Goal: Find contact information: Find contact information

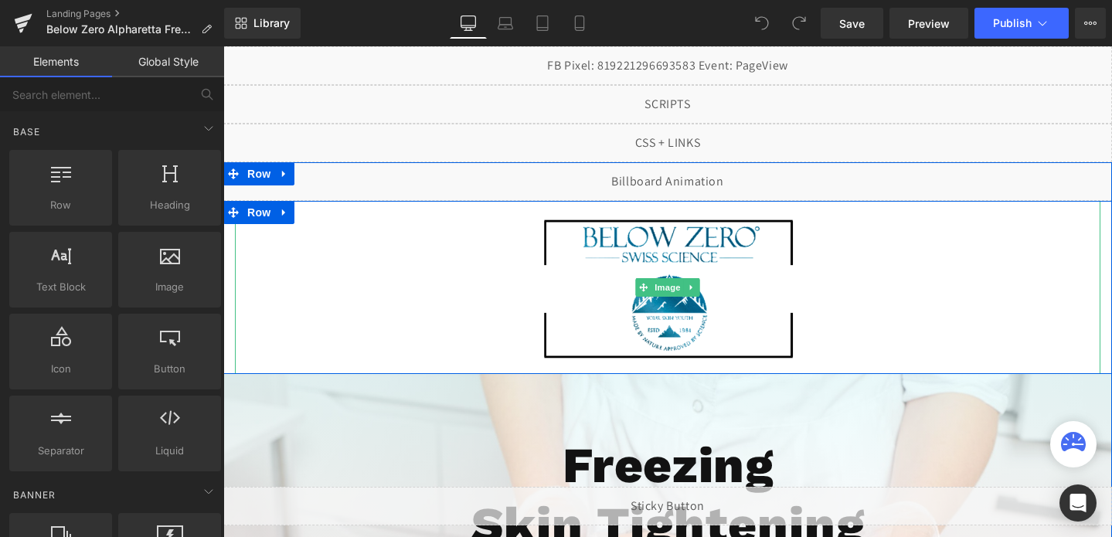
click at [741, 328] on img at bounding box center [668, 287] width 260 height 173
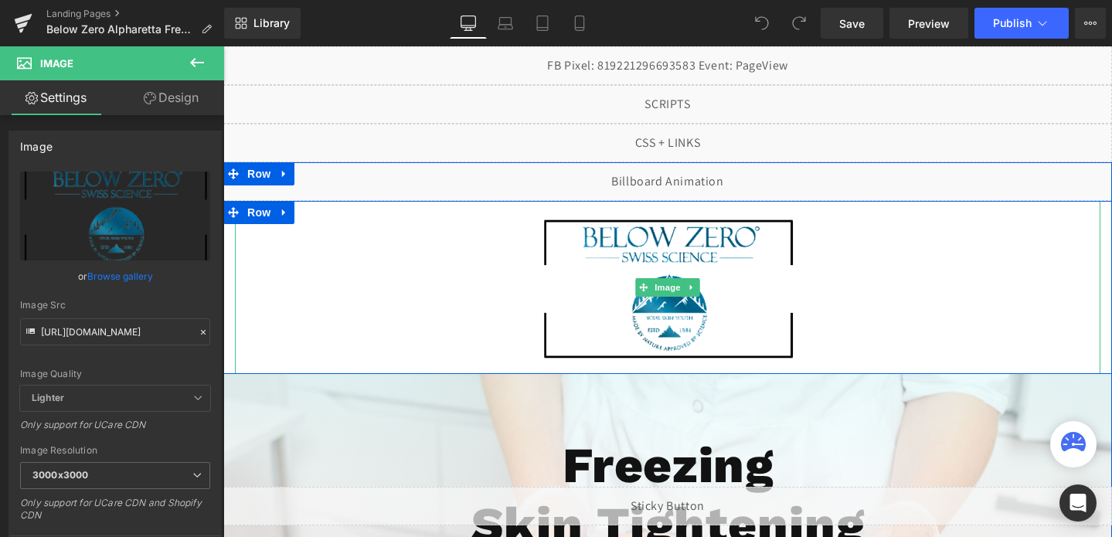
click at [644, 234] on img at bounding box center [668, 287] width 260 height 173
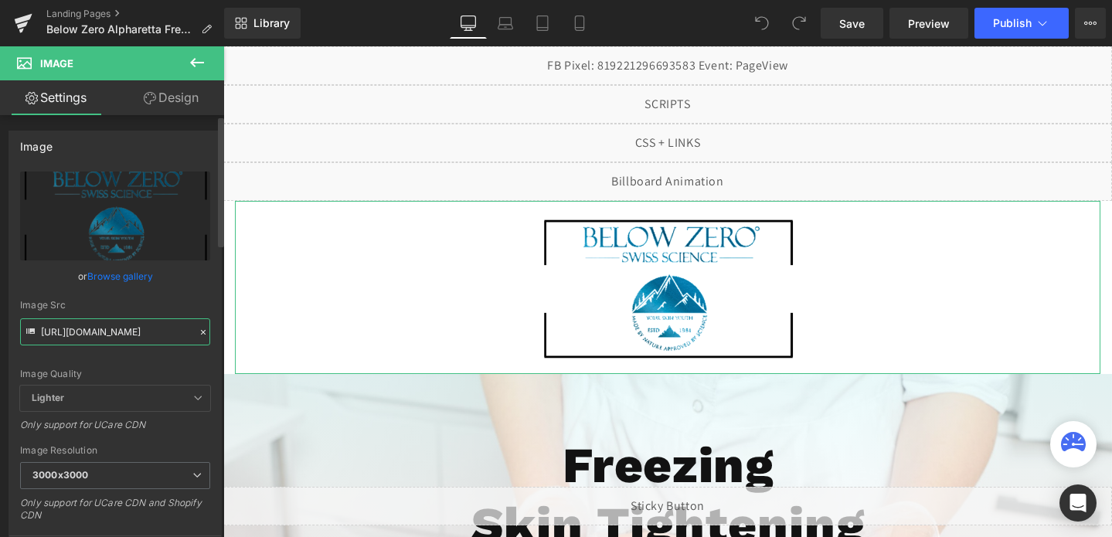
click at [96, 339] on input "[URL][DOMAIN_NAME]" at bounding box center [115, 331] width 190 height 27
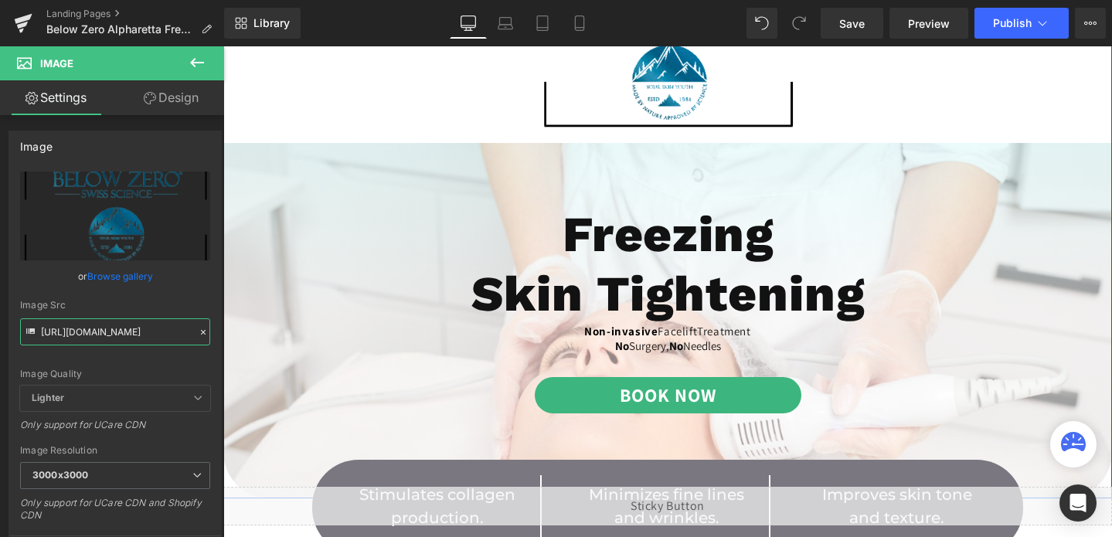
scroll to position [241, 0]
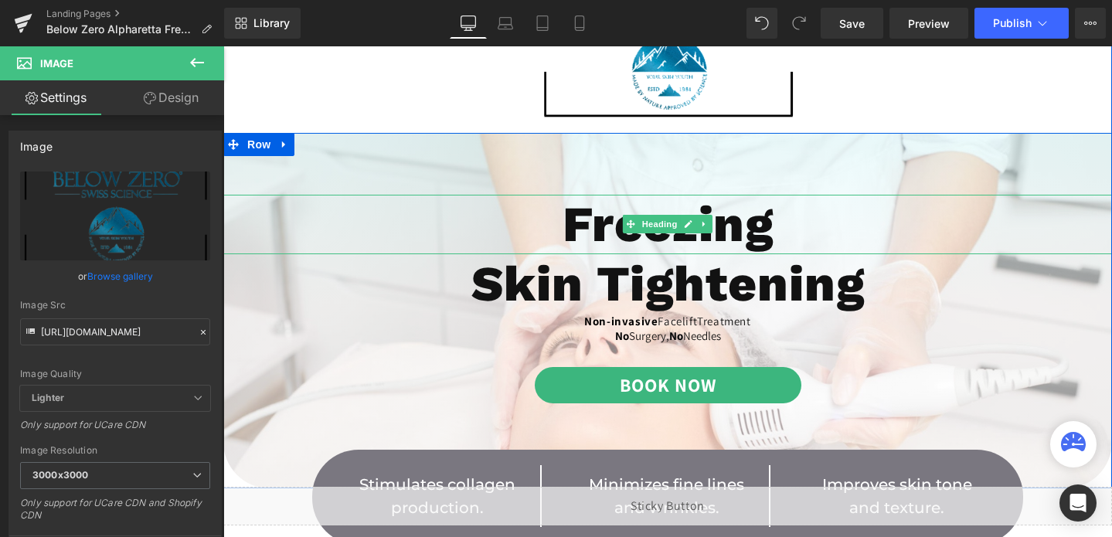
click at [656, 247] on h1 "Freezing" at bounding box center [667, 225] width 889 height 60
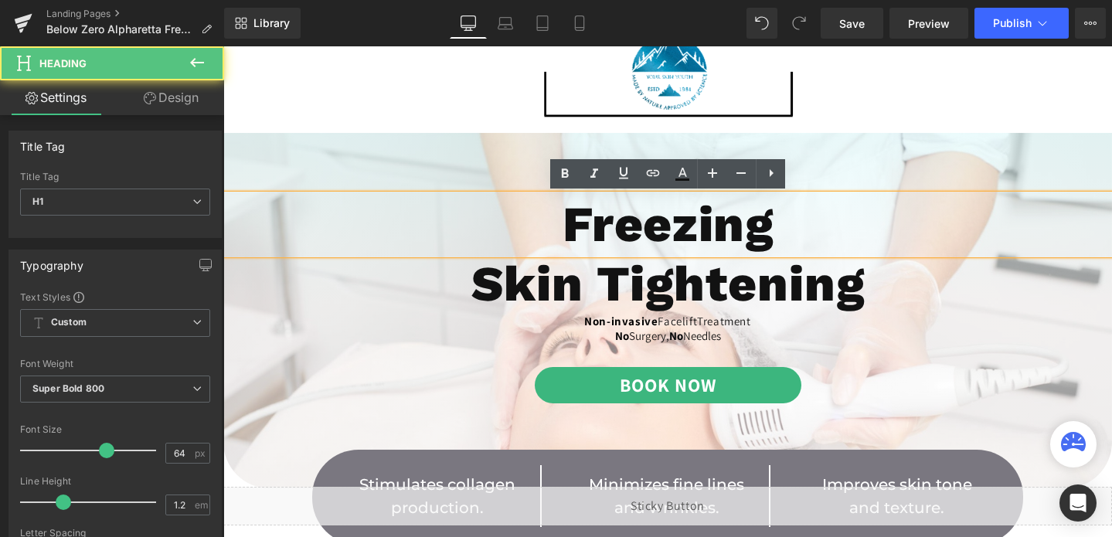
drag, startPoint x: 557, startPoint y: 222, endPoint x: 793, endPoint y: 218, distance: 235.7
click at [793, 218] on h1 "Freezing" at bounding box center [667, 225] width 889 height 60
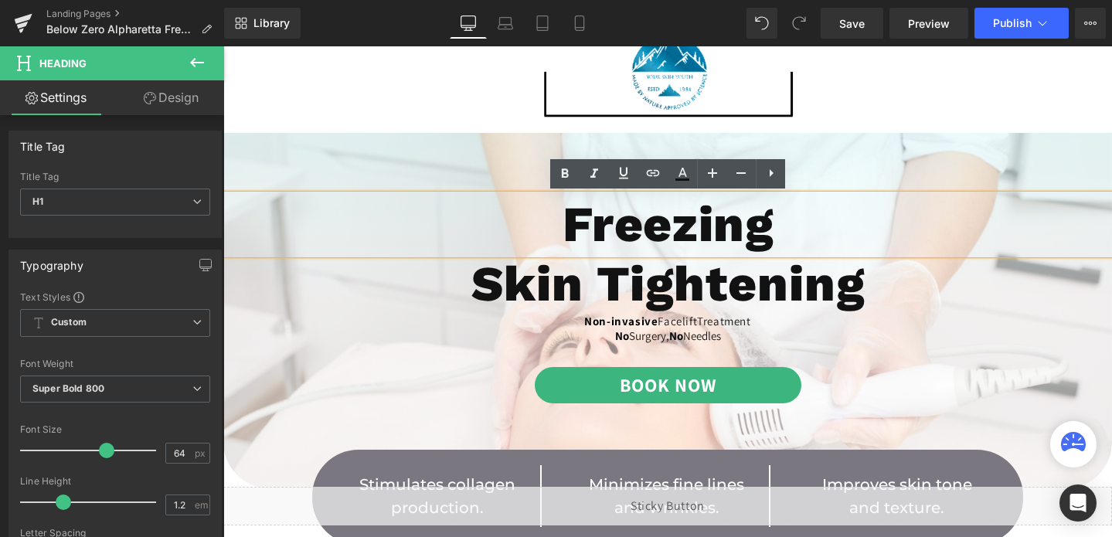
copy h1 "Freezing"
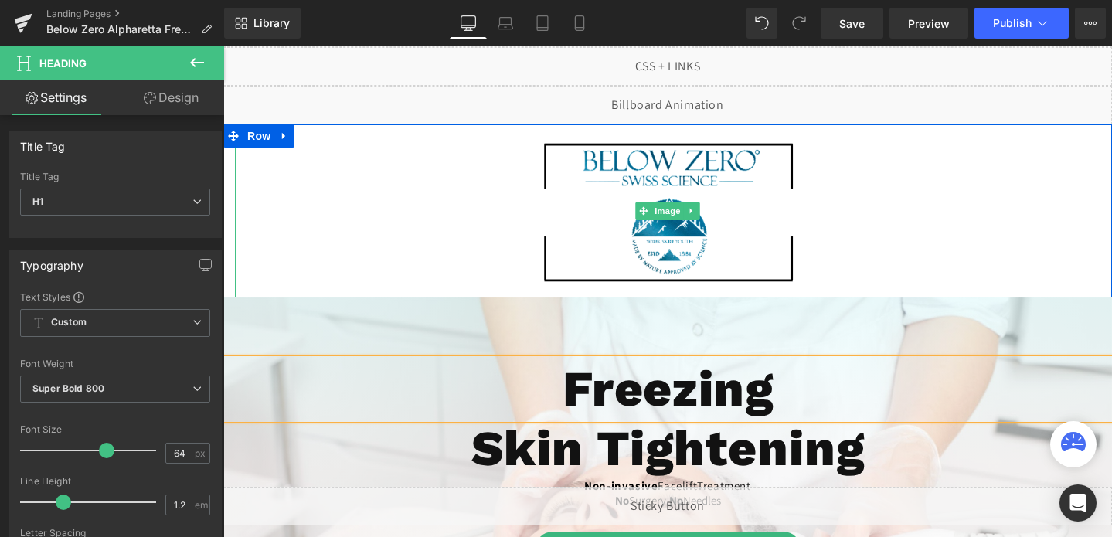
scroll to position [0, 0]
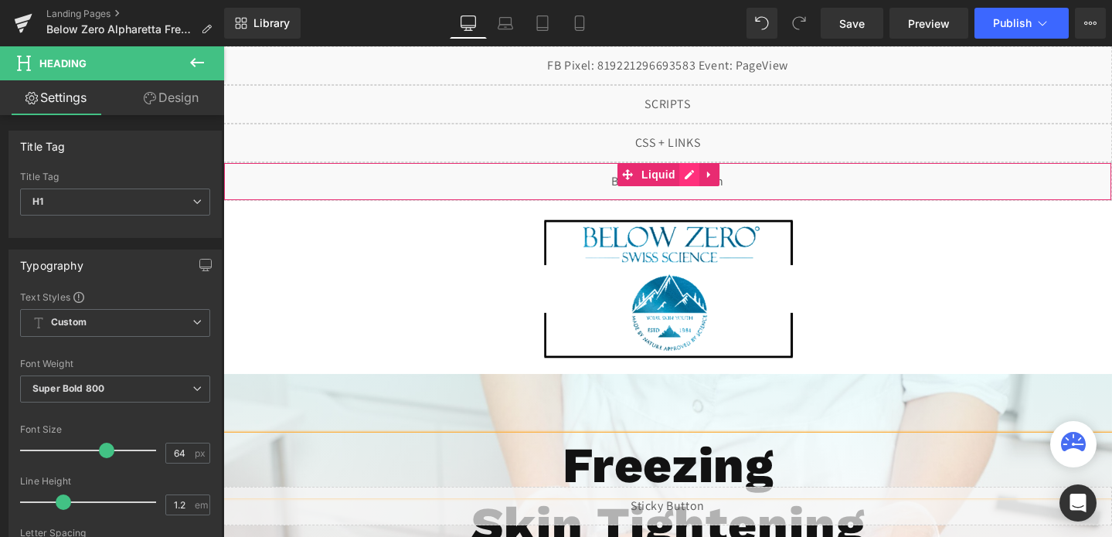
click at [690, 182] on div "Liquid" at bounding box center [667, 181] width 889 height 39
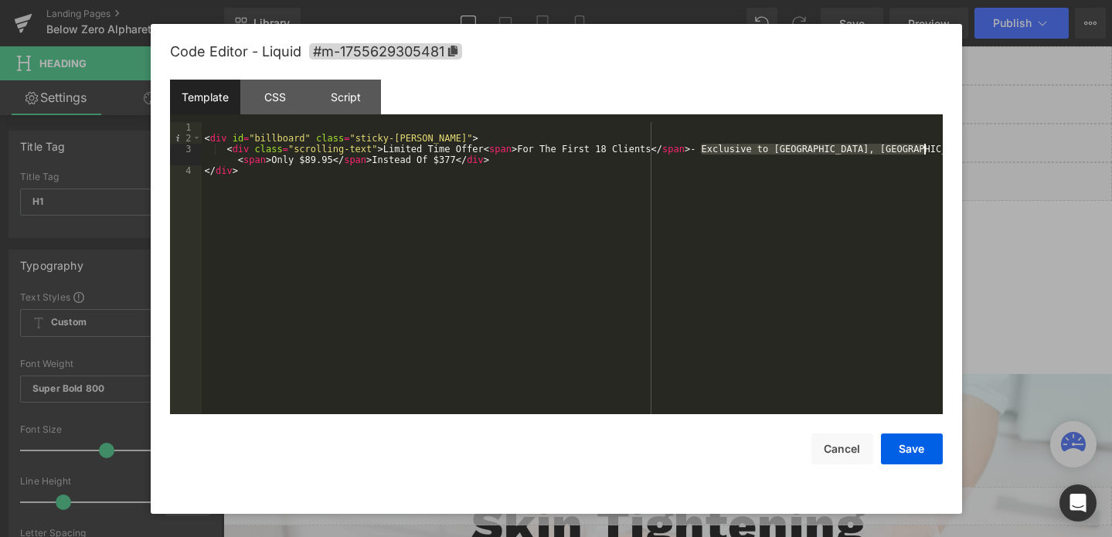
drag, startPoint x: 701, startPoint y: 148, endPoint x: 937, endPoint y: 151, distance: 235.7
click at [937, 151] on div "< div id = "billboard" class = "sticky-[PERSON_NAME]" > < div class = "scrollin…" at bounding box center [572, 279] width 741 height 314
click at [848, 442] on button "Cancel" at bounding box center [842, 449] width 62 height 31
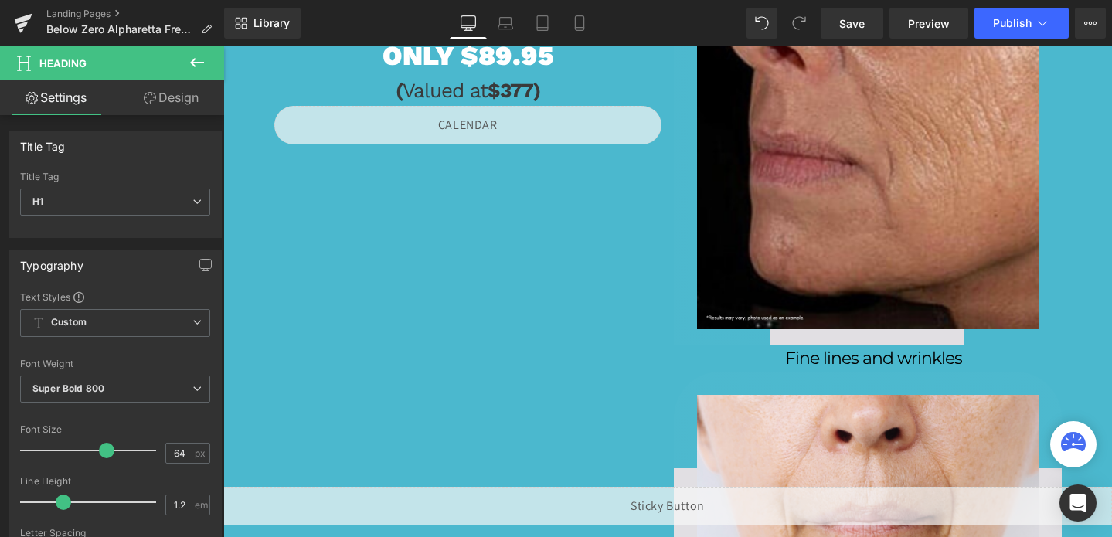
scroll to position [1257, 0]
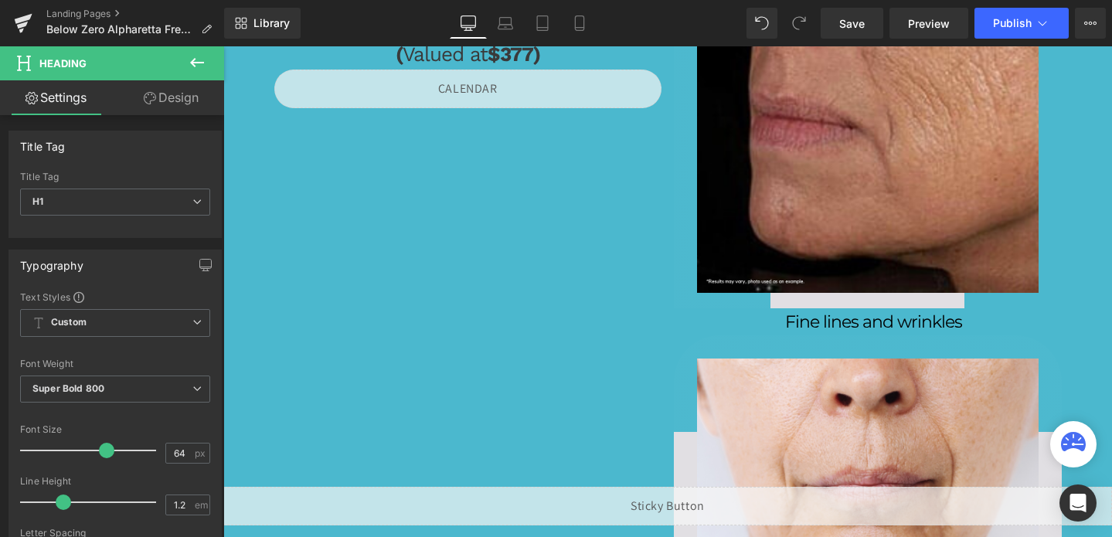
click at [533, 81] on div "Liquid" at bounding box center [468, 89] width 388 height 39
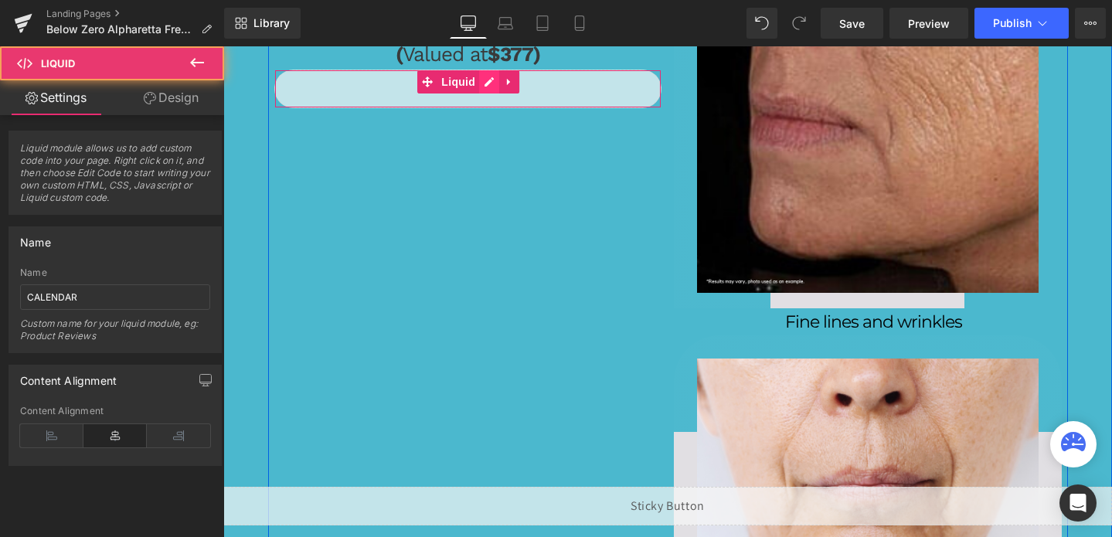
click at [495, 74] on div "Liquid" at bounding box center [468, 89] width 388 height 39
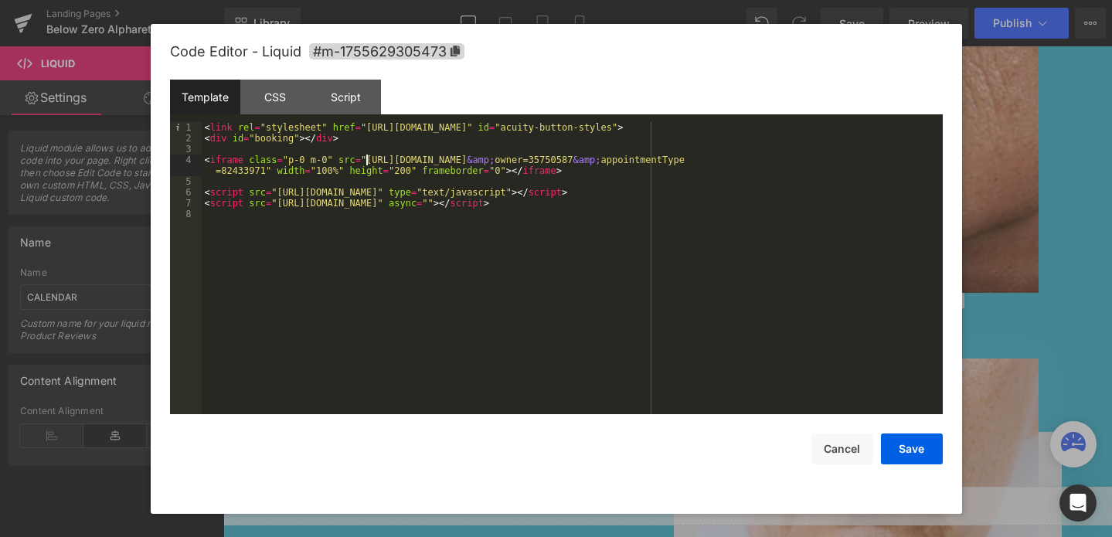
click at [373, 162] on div "< link rel = "stylesheet" href = "[URL][DOMAIN_NAME]" id = "acuity-button-style…" at bounding box center [572, 279] width 741 height 314
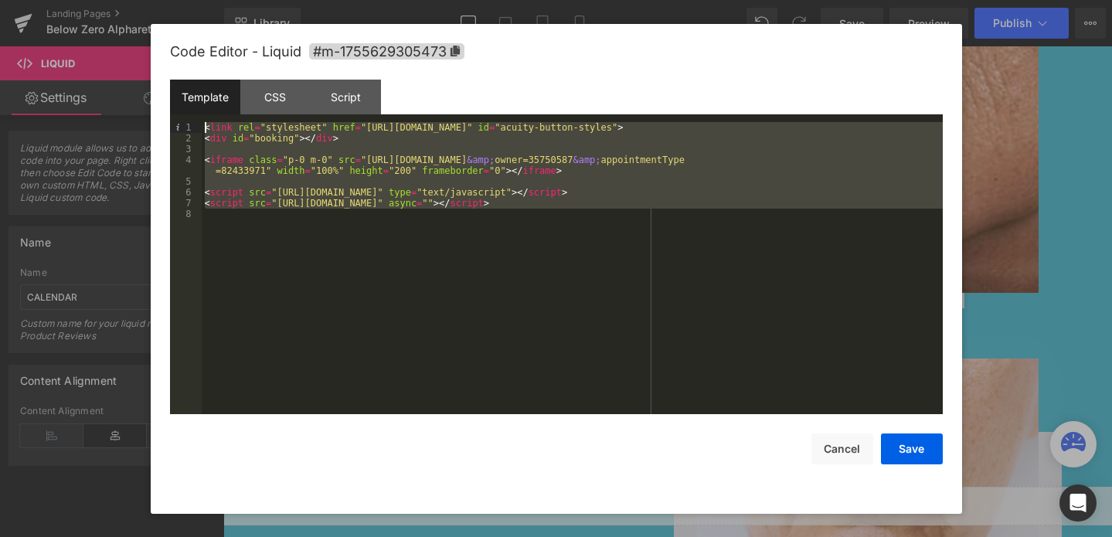
drag, startPoint x: 271, startPoint y: 276, endPoint x: 224, endPoint y: 99, distance: 183.1
click at [224, 99] on div "Template CSS Script Data 1 2 3 4 5 6 7 8 < link rel = "stylesheet" href = "[URL…" at bounding box center [556, 247] width 773 height 335
click at [848, 464] on div "Code Editor - Liquid #m-1755629305473 Template CSS Script Data 1 2 3 4 5 6 7 8 …" at bounding box center [556, 269] width 773 height 490
click at [848, 447] on button "Cancel" at bounding box center [842, 449] width 62 height 31
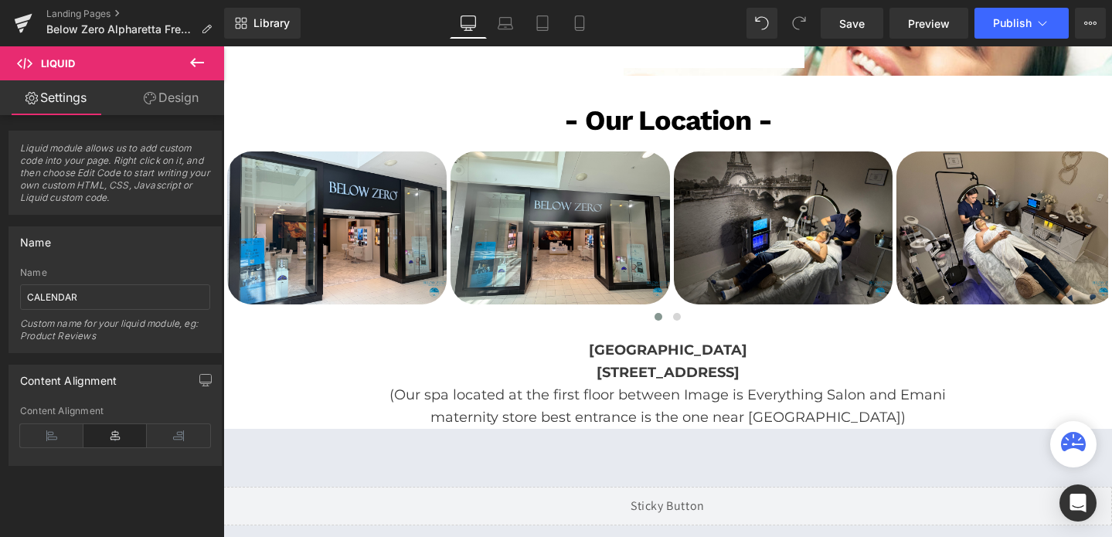
scroll to position [3325, 0]
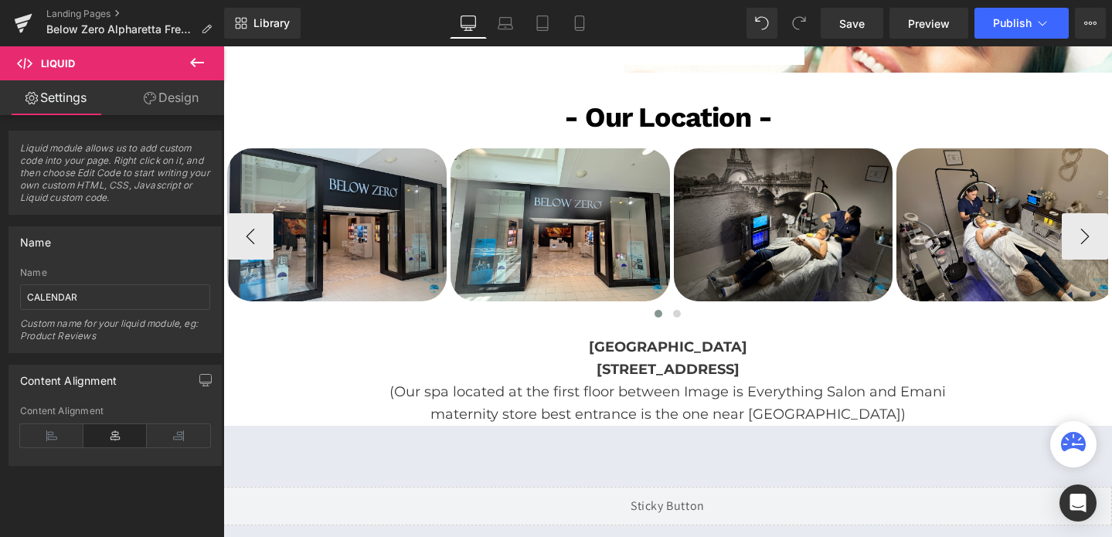
click at [389, 253] on img at bounding box center [336, 225] width 219 height 154
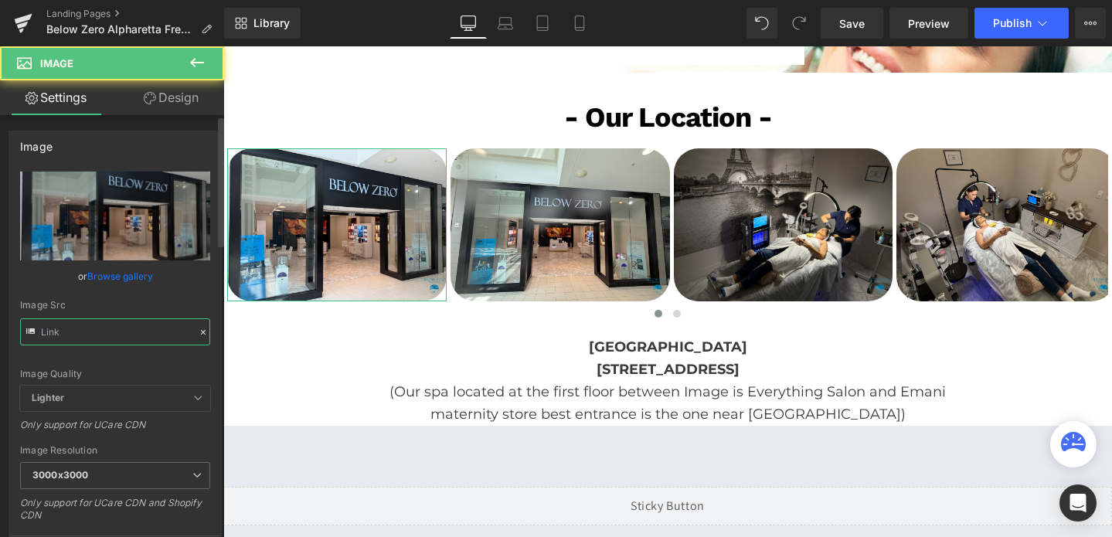
click at [122, 329] on input "text" at bounding box center [115, 331] width 190 height 27
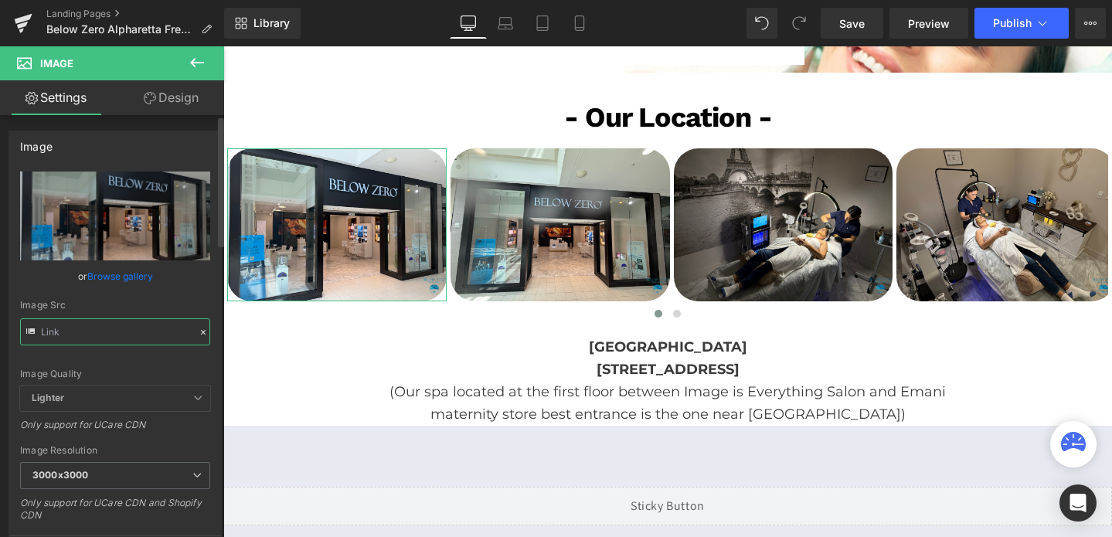
click at [122, 329] on input "text" at bounding box center [115, 331] width 190 height 27
type input "[URL][DOMAIN_NAME]"
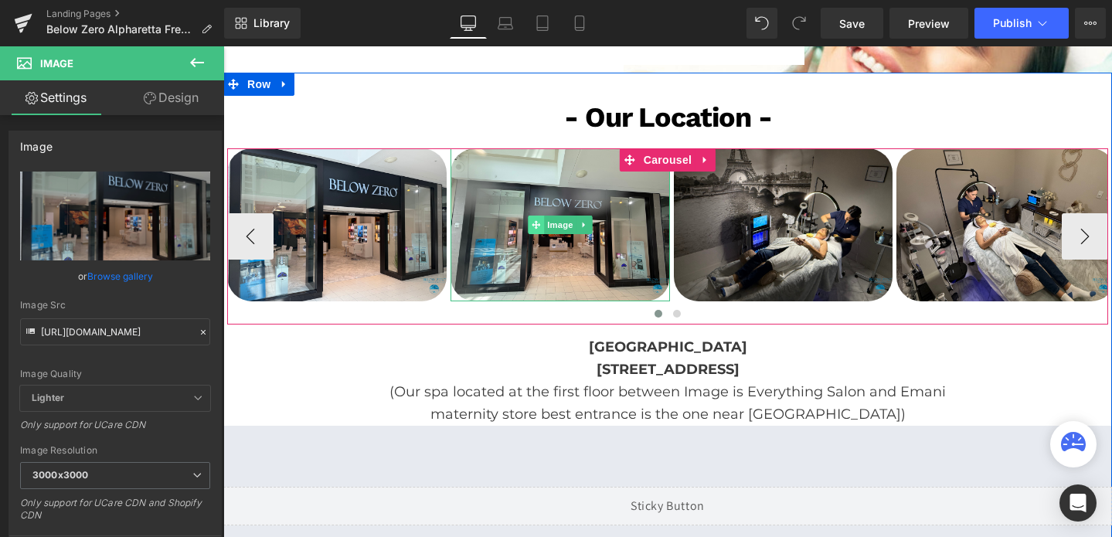
click at [528, 216] on span at bounding box center [536, 225] width 16 height 19
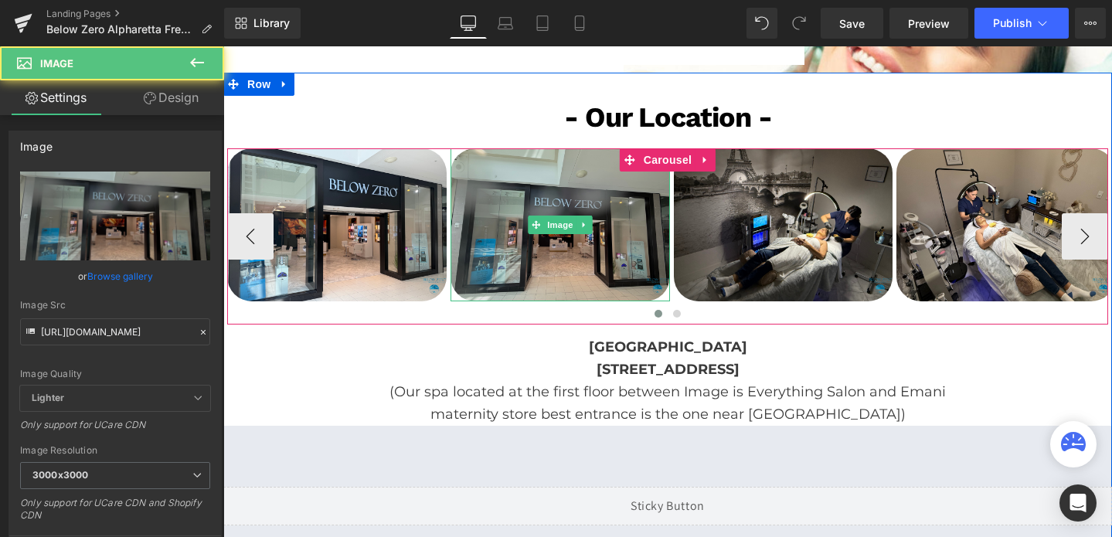
click at [517, 202] on img at bounding box center [560, 225] width 219 height 154
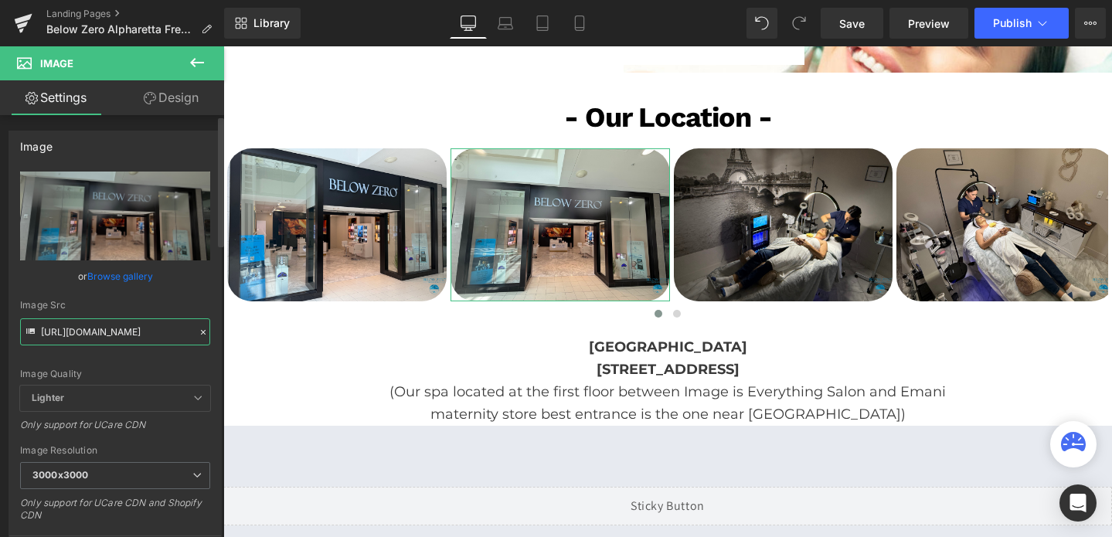
click at [104, 333] on input "[URL][DOMAIN_NAME]" at bounding box center [115, 331] width 190 height 27
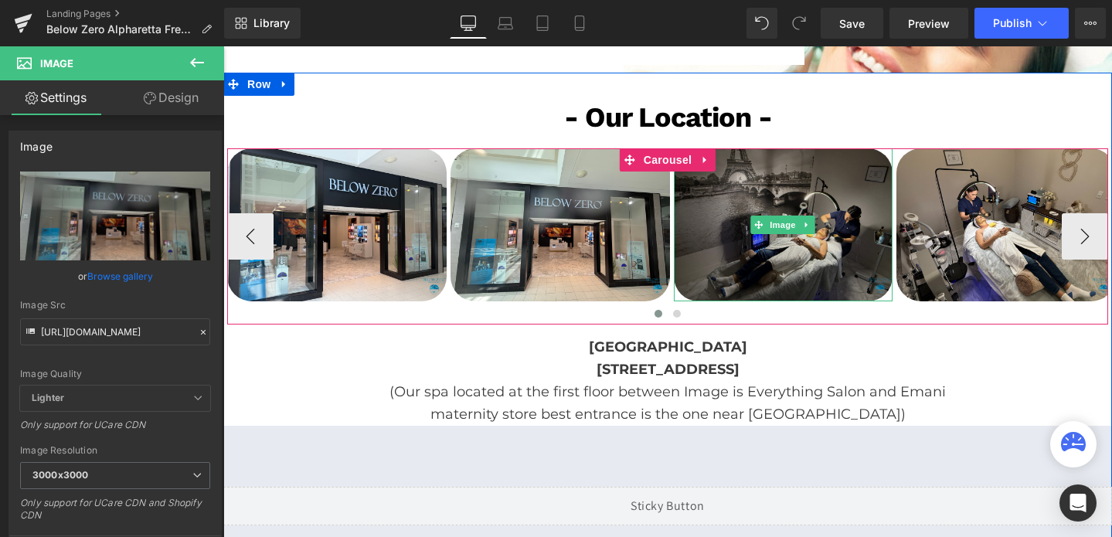
click at [791, 174] on img at bounding box center [783, 225] width 219 height 154
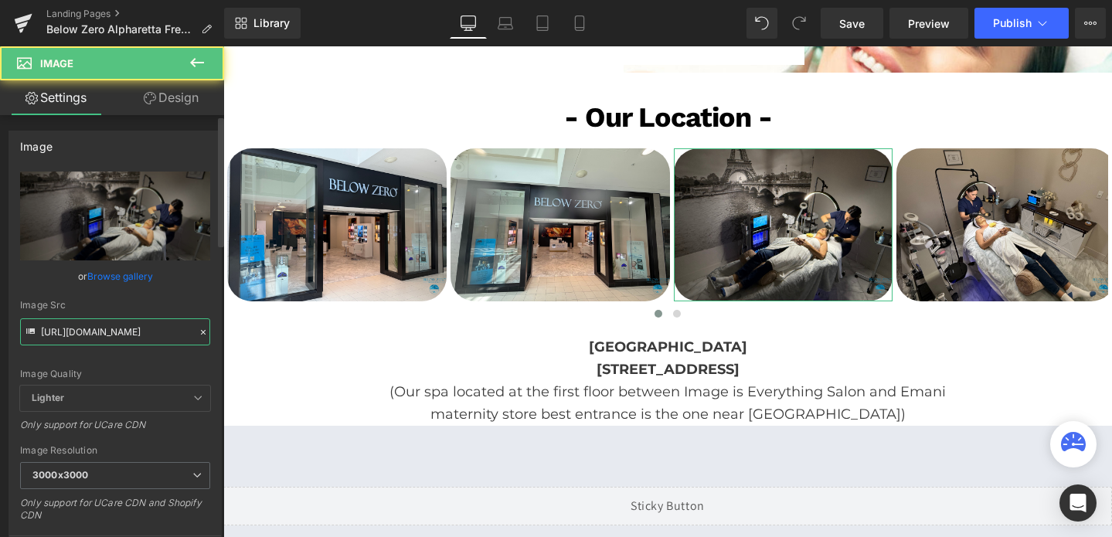
click at [87, 333] on input "[URL][DOMAIN_NAME]" at bounding box center [115, 331] width 190 height 27
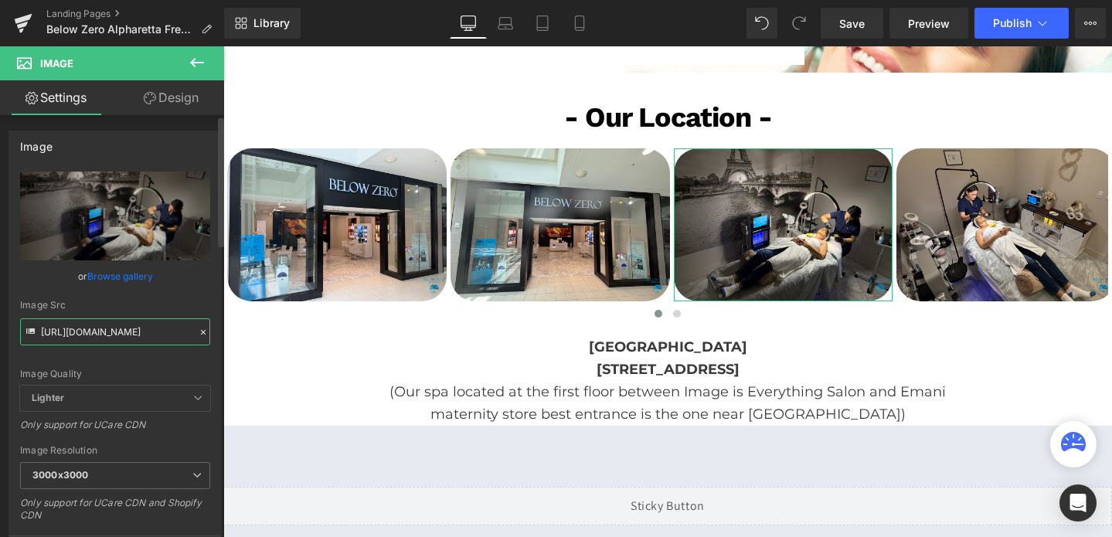
click at [87, 333] on input "[URL][DOMAIN_NAME]" at bounding box center [115, 331] width 190 height 27
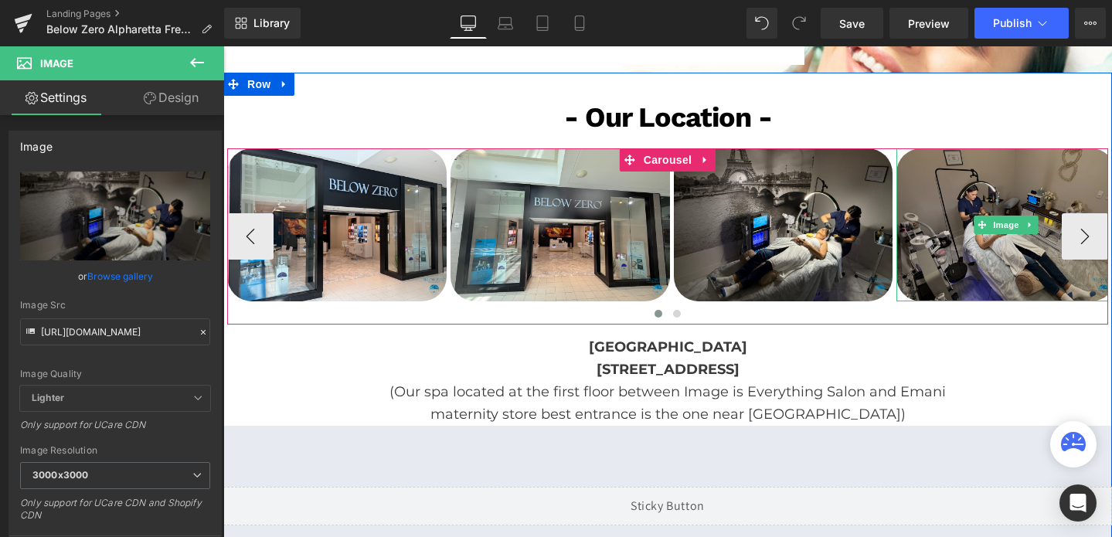
click at [964, 196] on img at bounding box center [1005, 225] width 219 height 154
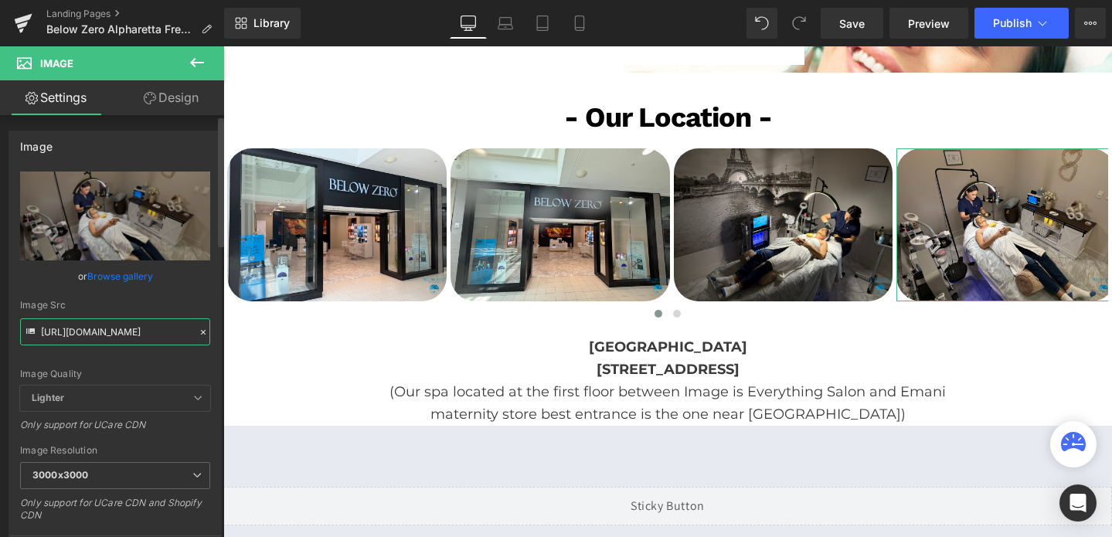
click at [128, 330] on input "[URL][DOMAIN_NAME]" at bounding box center [115, 331] width 190 height 27
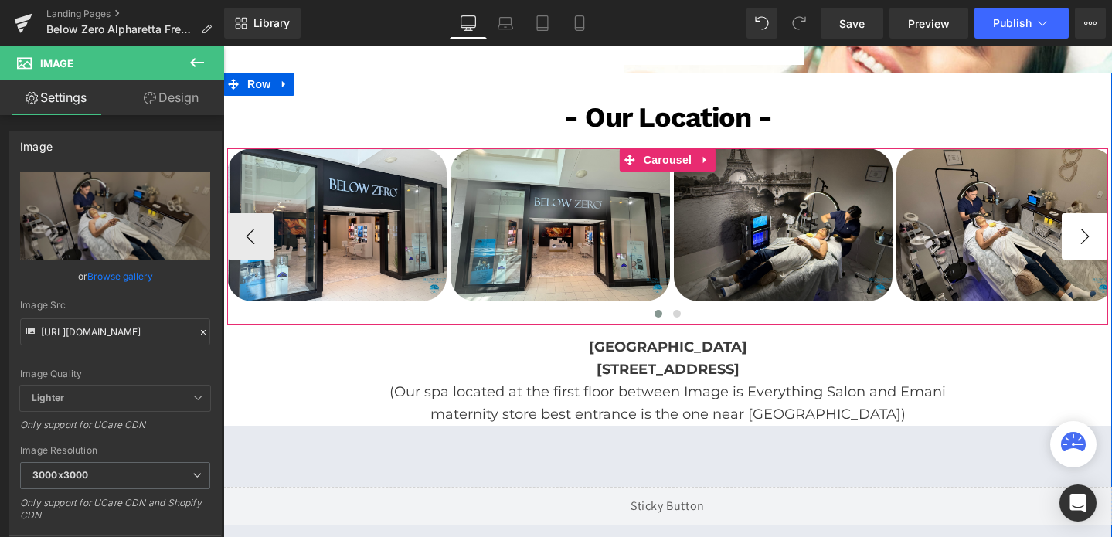
click at [1072, 228] on button "›" at bounding box center [1085, 236] width 46 height 46
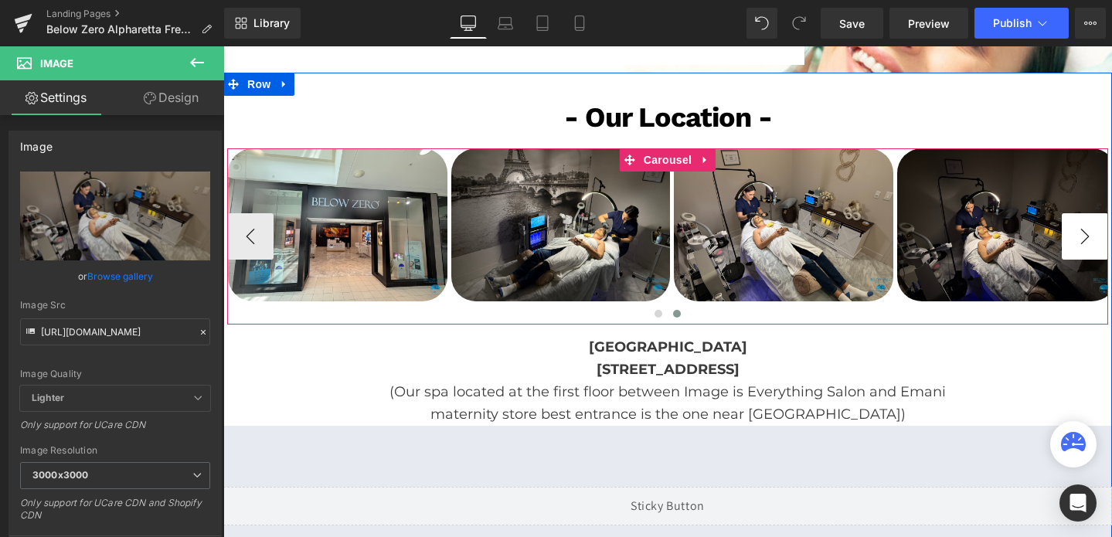
click at [1072, 228] on button "›" at bounding box center [1085, 236] width 46 height 46
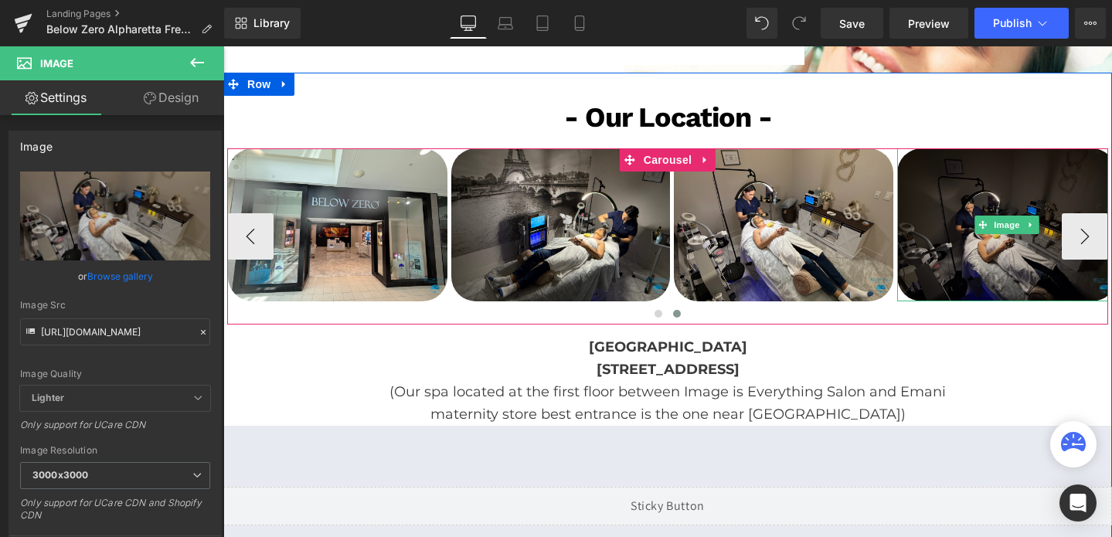
click at [1010, 264] on img at bounding box center [1006, 225] width 219 height 154
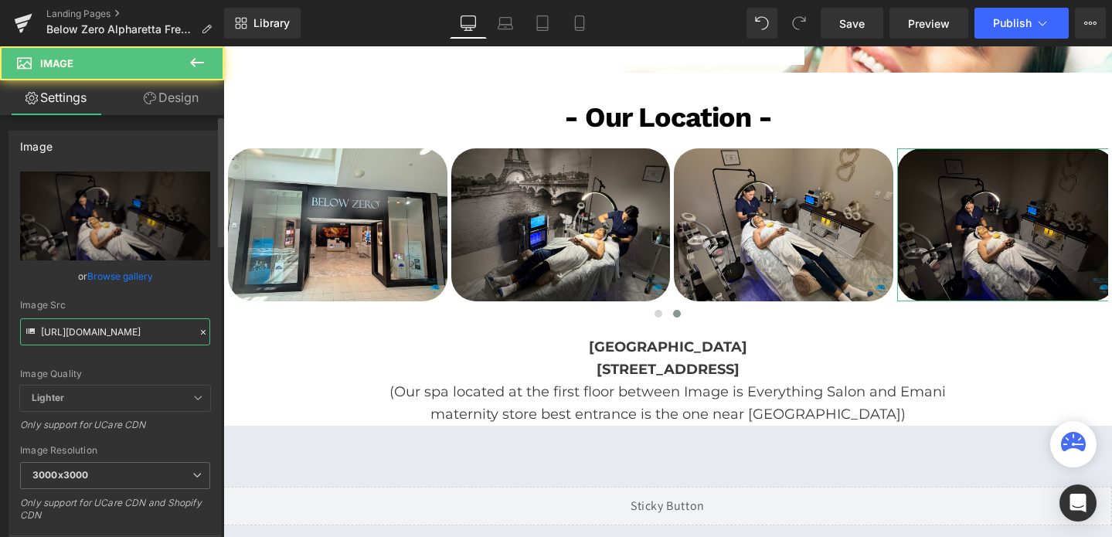
click at [137, 332] on input "[URL][DOMAIN_NAME]" at bounding box center [115, 331] width 190 height 27
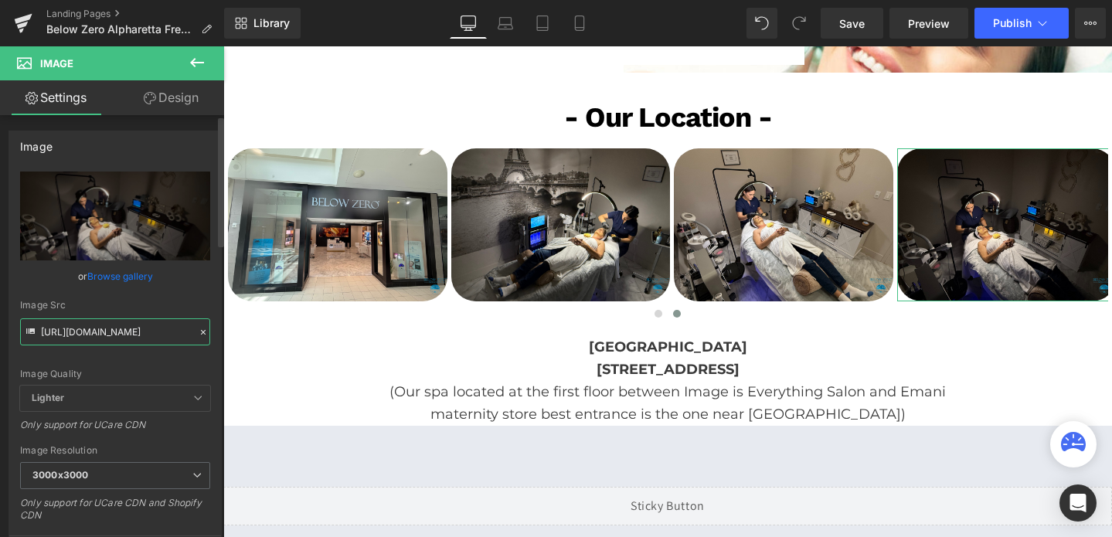
click at [137, 332] on input "[URL][DOMAIN_NAME]" at bounding box center [115, 331] width 190 height 27
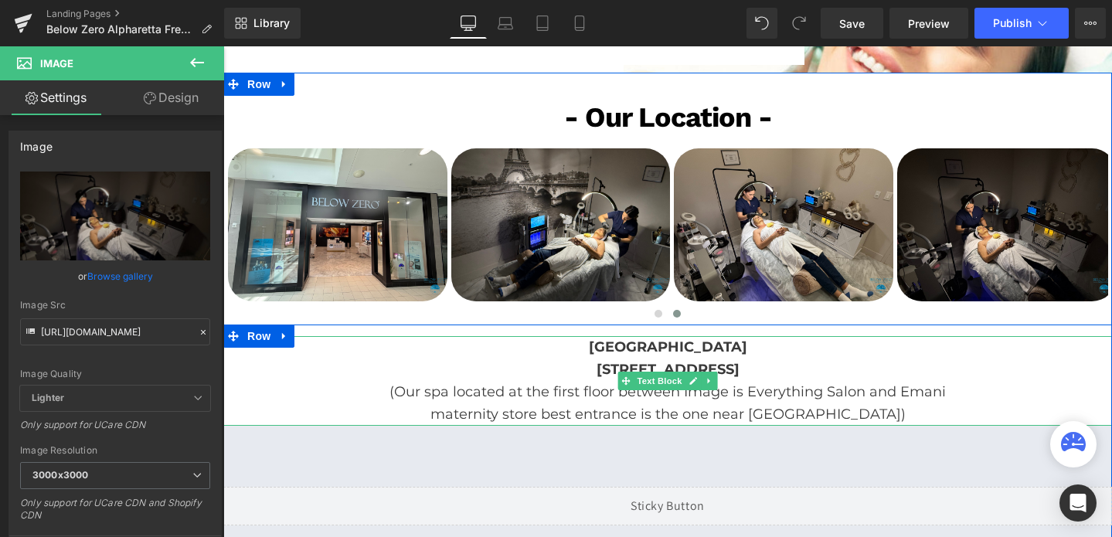
click at [611, 341] on b "[GEOGRAPHIC_DATA]" at bounding box center [668, 346] width 158 height 17
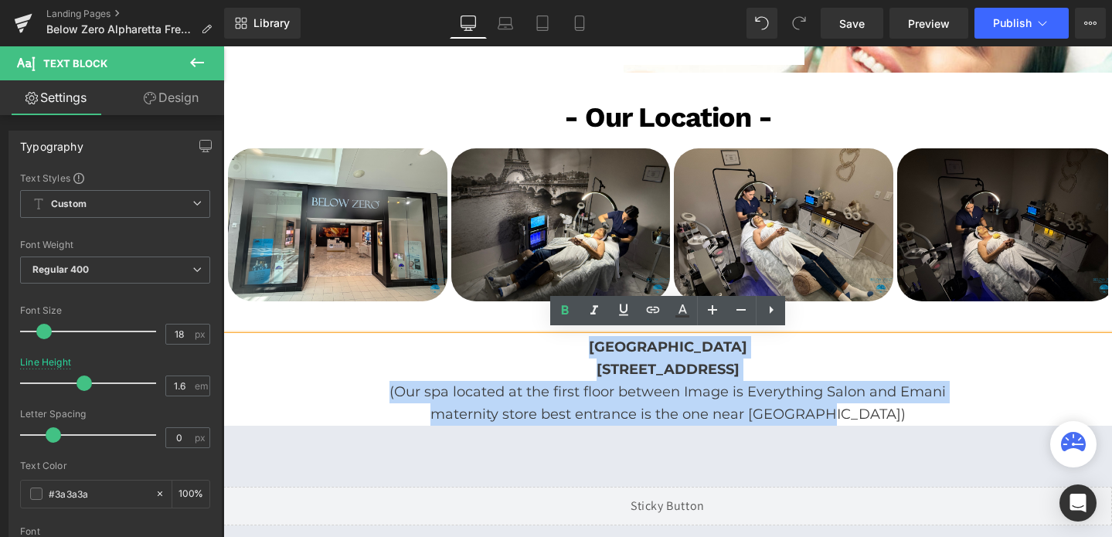
drag, startPoint x: 611, startPoint y: 341, endPoint x: 923, endPoint y: 410, distance: 319.1
click at [923, 410] on div "[GEOGRAPHIC_DATA] [STREET_ADDRESS] (Our spa located at the first floor between …" at bounding box center [667, 380] width 889 height 89
copy div "[GEOGRAPHIC_DATA] [STREET_ADDRESS] (Our spa located at the first floor between …"
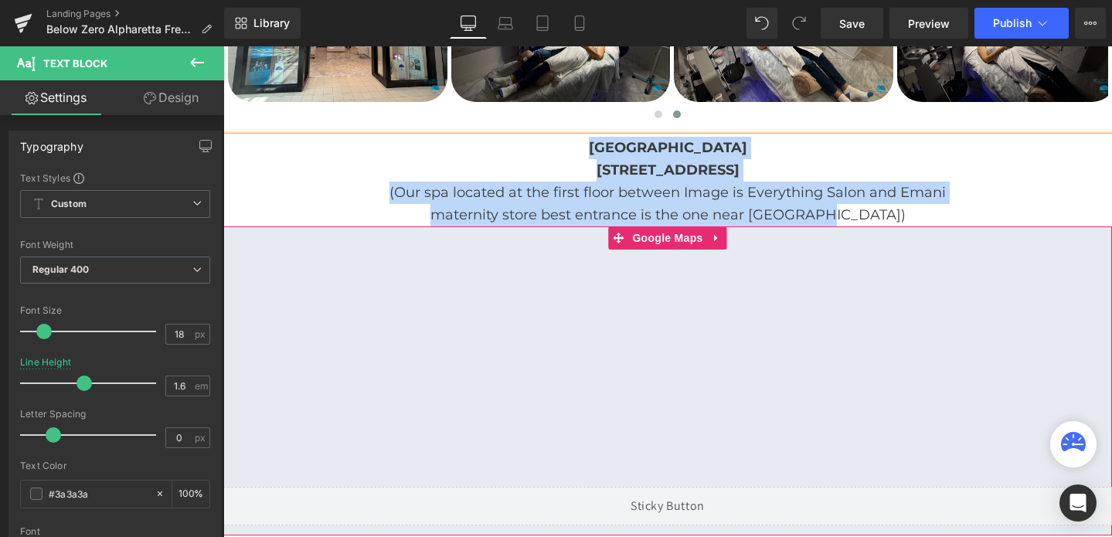
scroll to position [3597, 0]
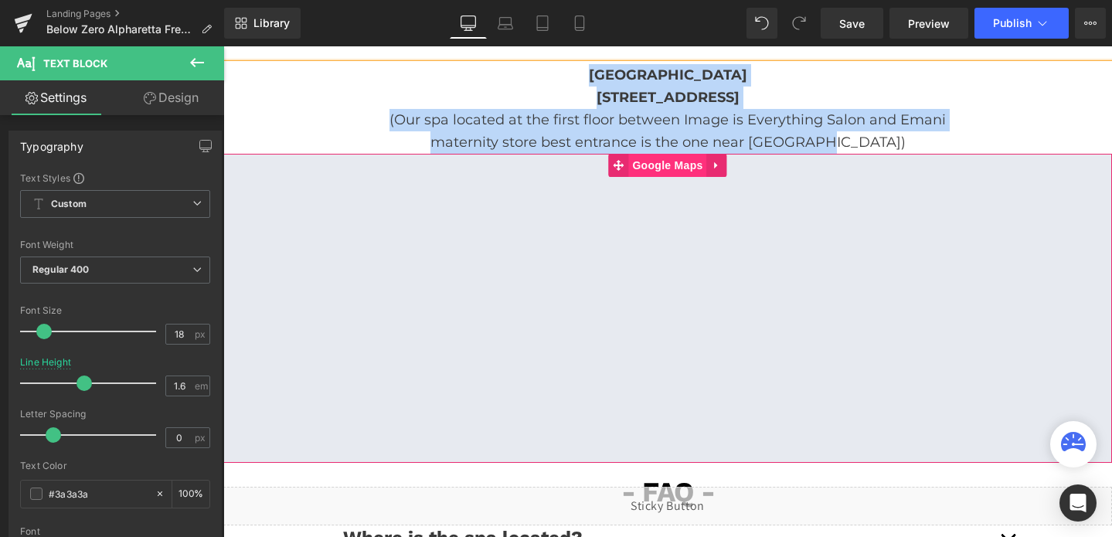
click at [668, 161] on span "Google Maps" at bounding box center [667, 165] width 78 height 23
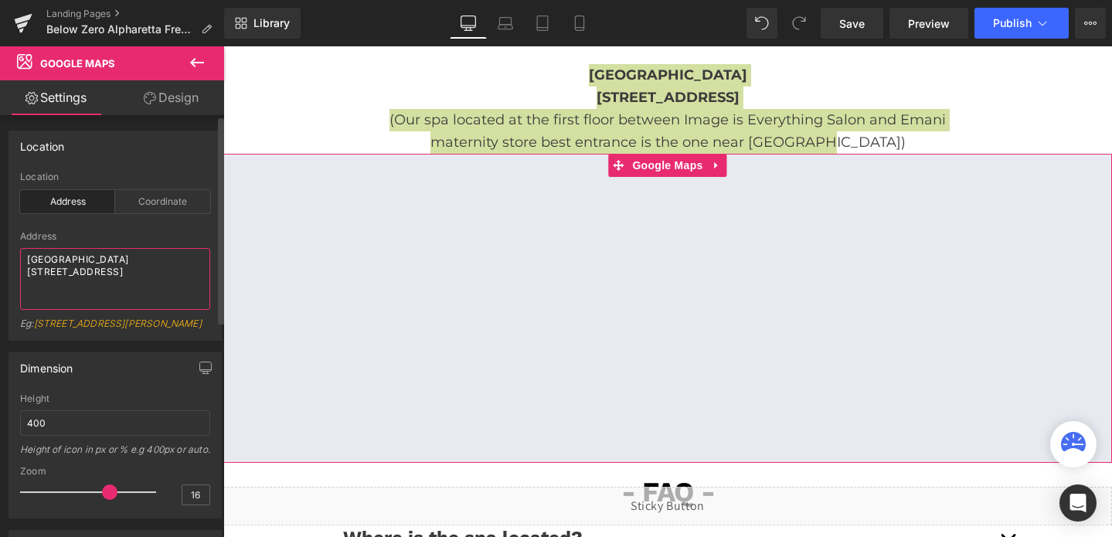
click at [79, 265] on textarea "[GEOGRAPHIC_DATA] [STREET_ADDRESS]" at bounding box center [115, 279] width 190 height 62
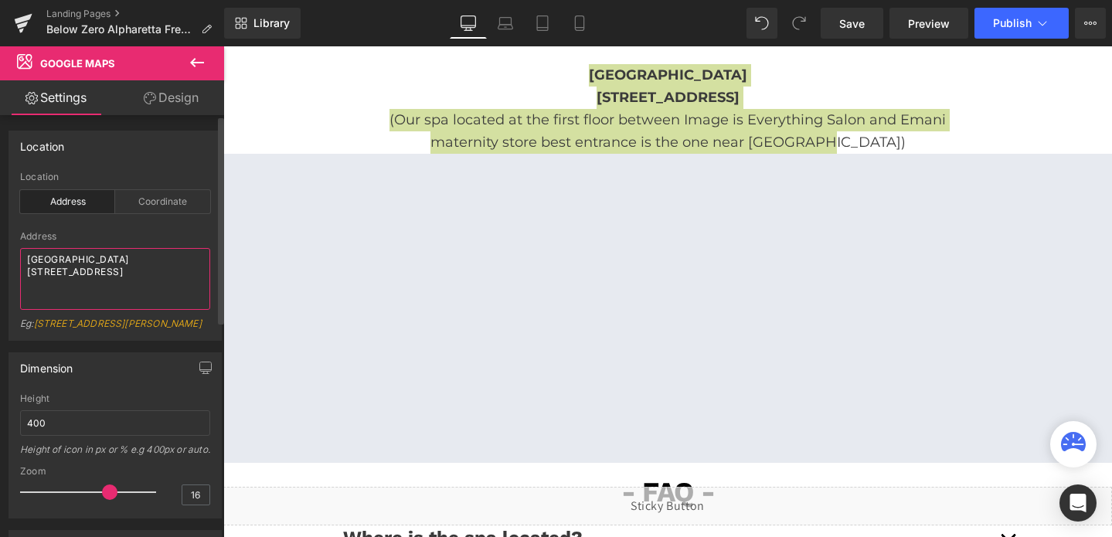
click at [73, 290] on textarea "[GEOGRAPHIC_DATA] [STREET_ADDRESS]" at bounding box center [115, 279] width 190 height 62
drag, startPoint x: 85, startPoint y: 286, endPoint x: 30, endPoint y: 251, distance: 65.0
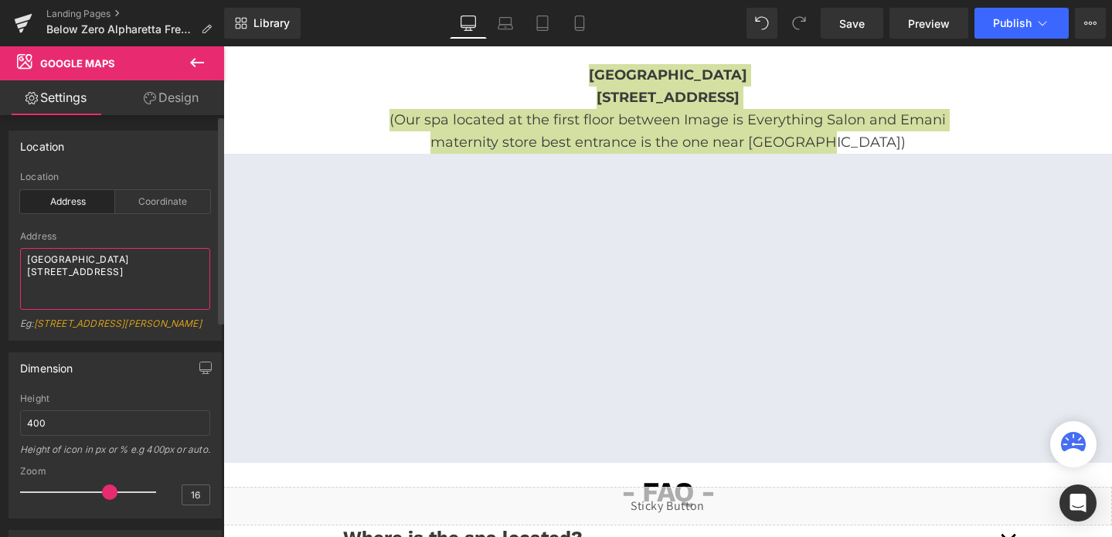
click at [30, 251] on textarea "[GEOGRAPHIC_DATA] [STREET_ADDRESS]" at bounding box center [115, 279] width 190 height 62
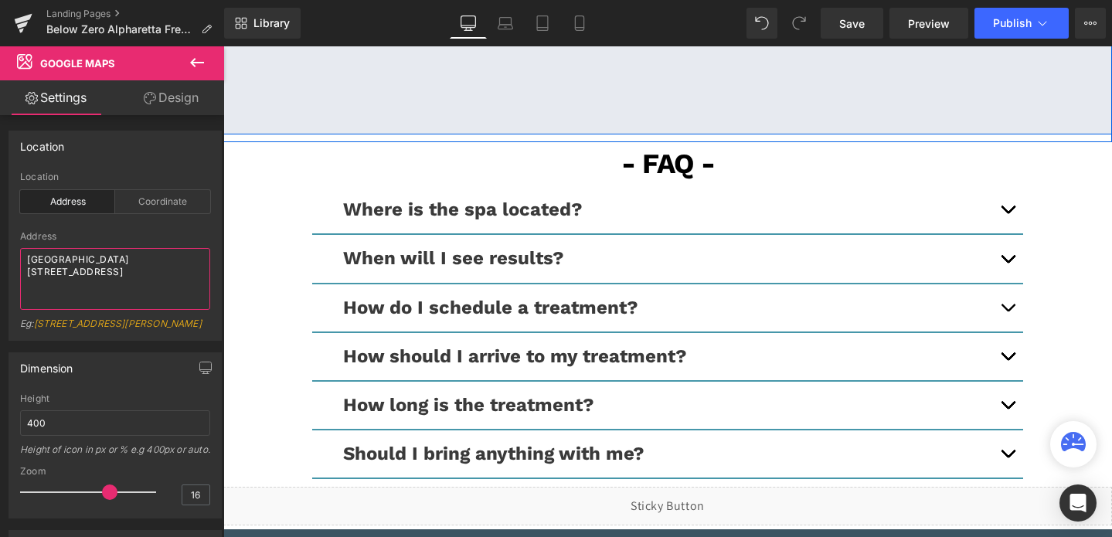
scroll to position [3943, 0]
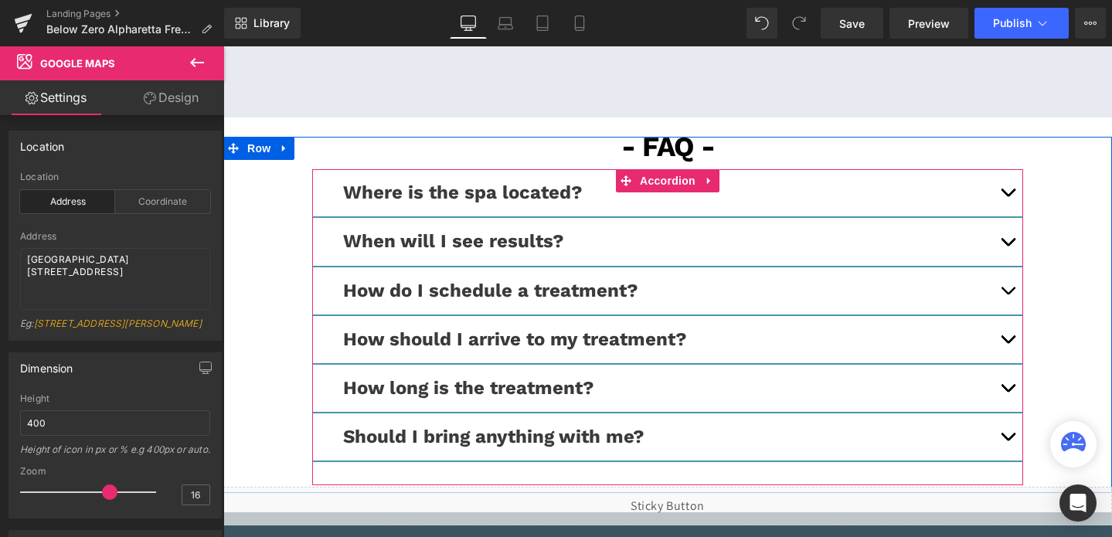
click at [1008, 181] on button "button" at bounding box center [1007, 192] width 31 height 47
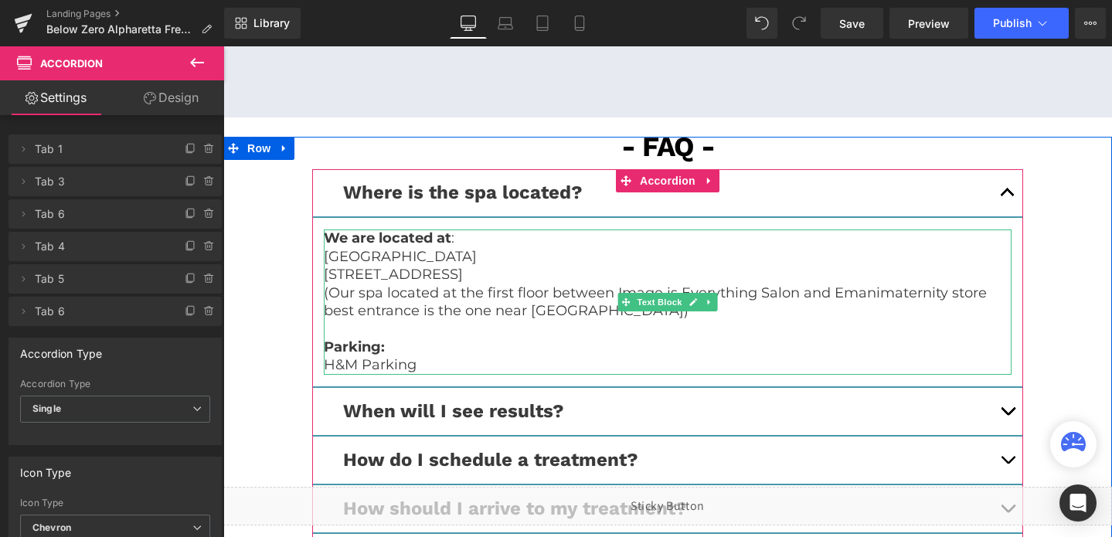
click at [476, 308] on span "maternity store best entrance is the one near [GEOGRAPHIC_DATA])" at bounding box center [655, 301] width 663 height 35
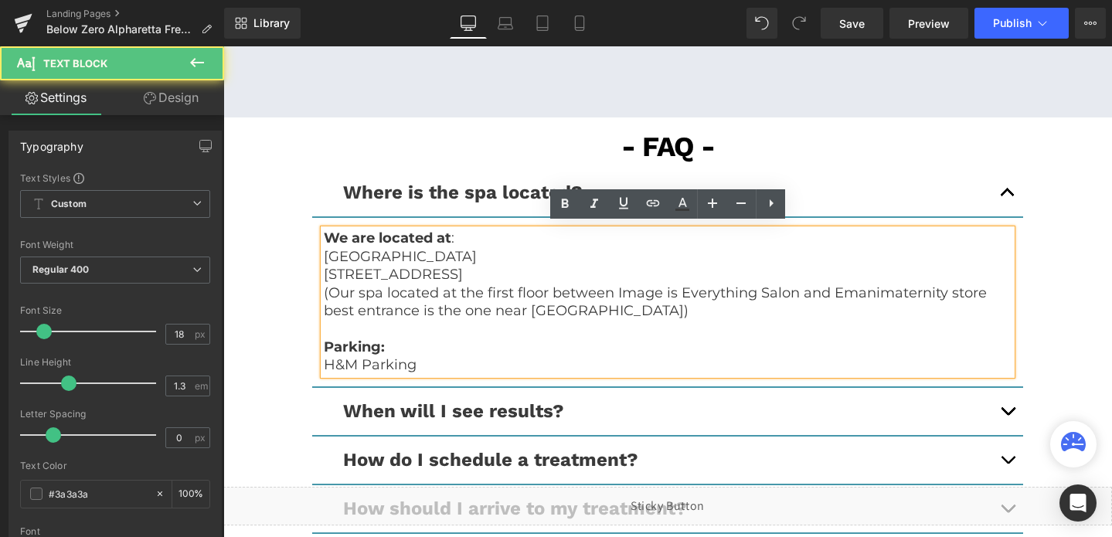
drag, startPoint x: 422, startPoint y: 357, endPoint x: 323, endPoint y: 235, distance: 157.1
click at [324, 235] on div "We are located at : [GEOGRAPHIC_DATA] [STREET_ADDRESS] (Our spa located at the …" at bounding box center [668, 302] width 688 height 145
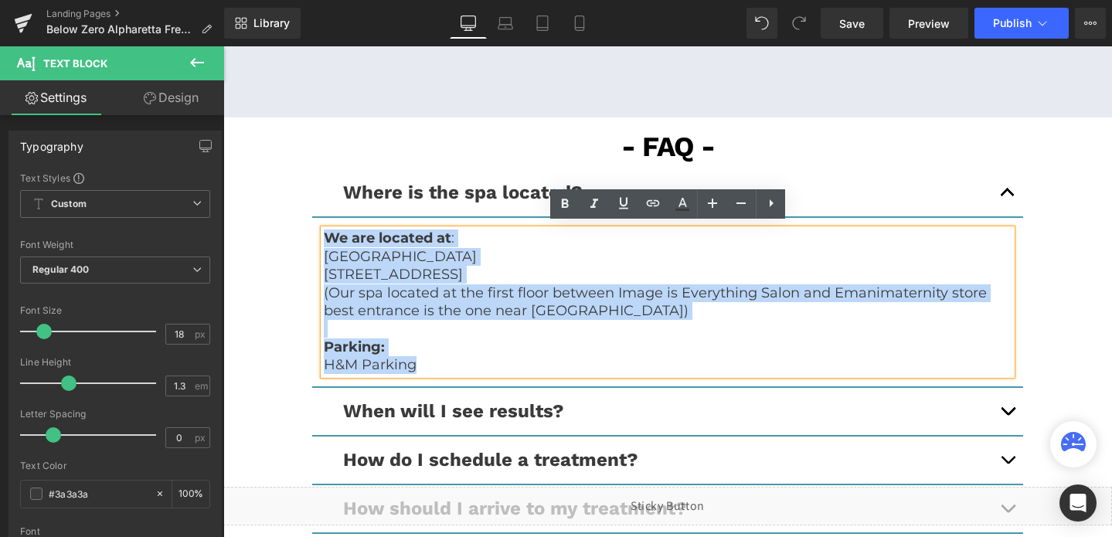
drag, startPoint x: 421, startPoint y: 360, endPoint x: 325, endPoint y: 232, distance: 160.6
click at [325, 232] on div "We are located at : [GEOGRAPHIC_DATA] [STREET_ADDRESS] (Our spa located at the …" at bounding box center [668, 302] width 688 height 145
copy div "We are located at : [GEOGRAPHIC_DATA] [STREET_ADDRESS] (Our spa located at the …"
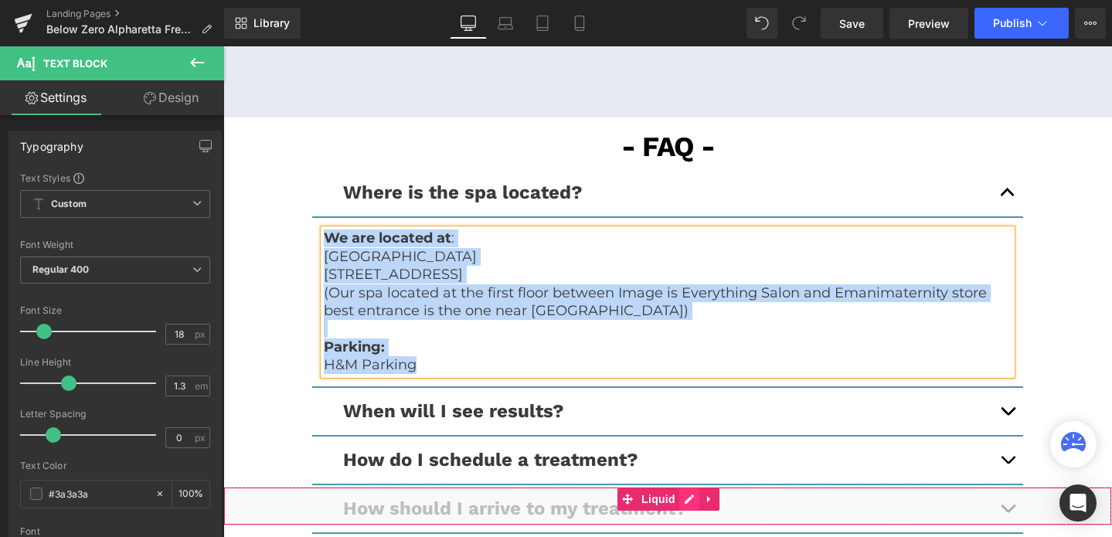
click at [682, 505] on div "Liquid" at bounding box center [667, 506] width 889 height 39
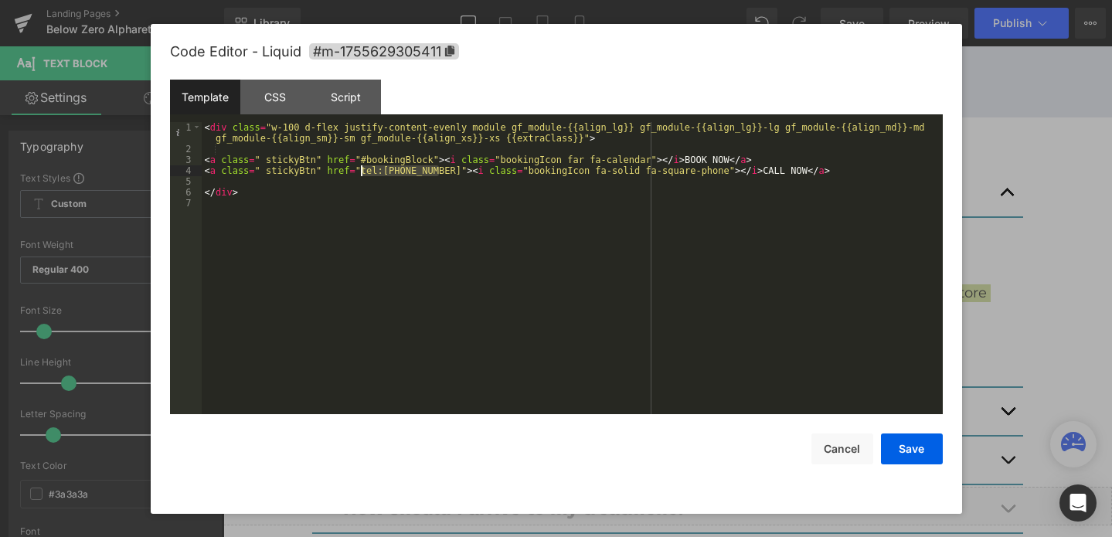
drag, startPoint x: 439, startPoint y: 174, endPoint x: 362, endPoint y: 172, distance: 77.3
click at [362, 172] on div "< div class = "w-100 d-flex justify-content-evenly module gf_module-{{align_lg}…" at bounding box center [572, 284] width 741 height 325
click at [830, 447] on button "Cancel" at bounding box center [842, 449] width 62 height 31
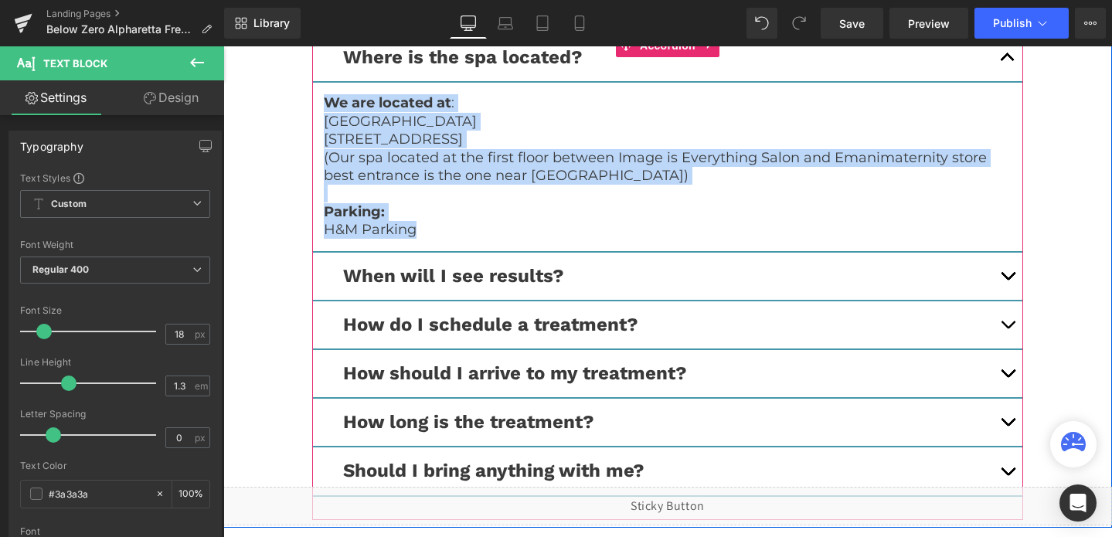
click at [996, 326] on button "button" at bounding box center [1007, 324] width 31 height 47
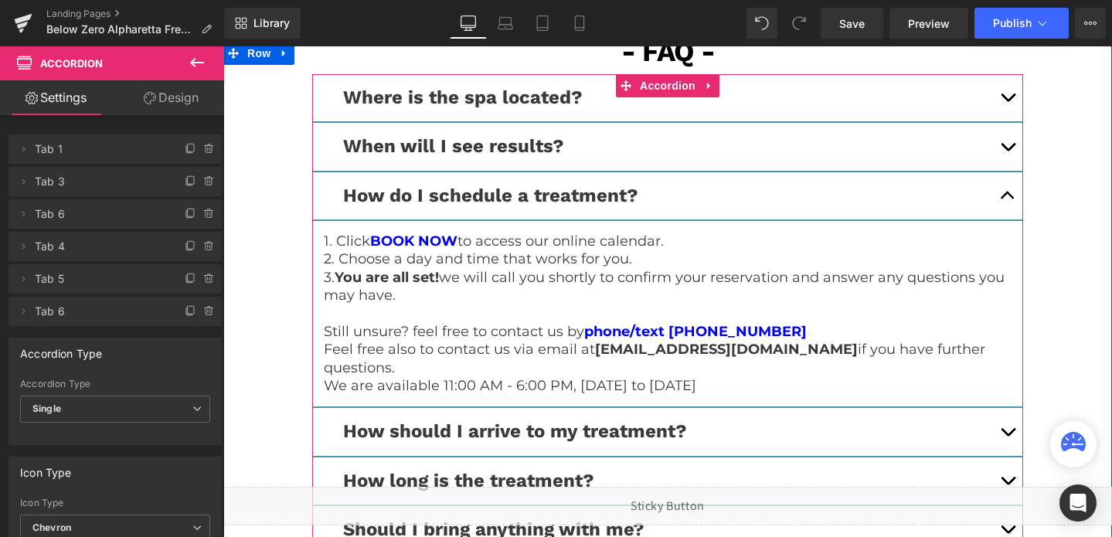
scroll to position [4060, 0]
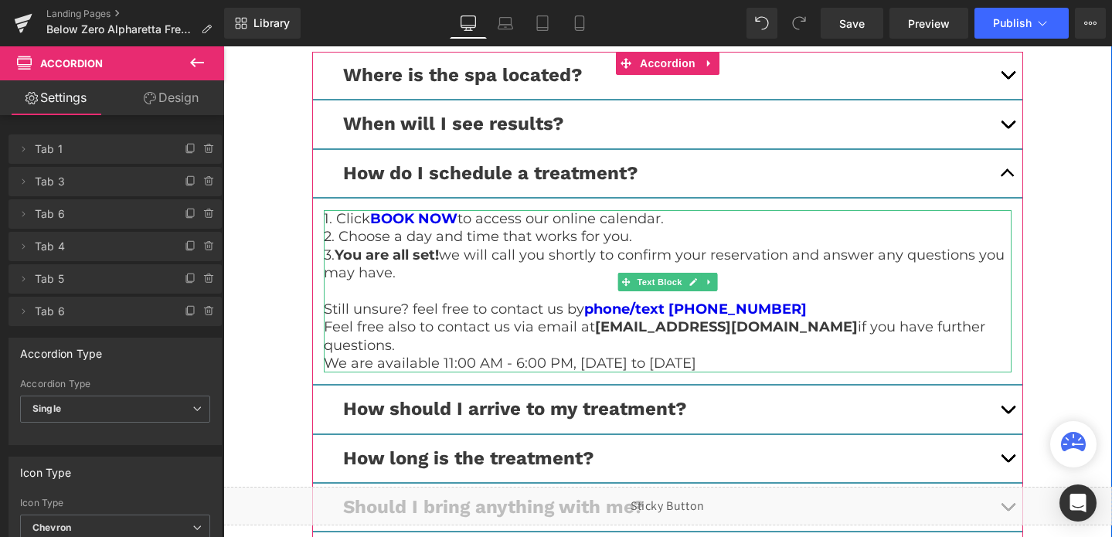
click at [786, 325] on strong "[EMAIL_ADDRESS][DOMAIN_NAME]" at bounding box center [726, 326] width 263 height 17
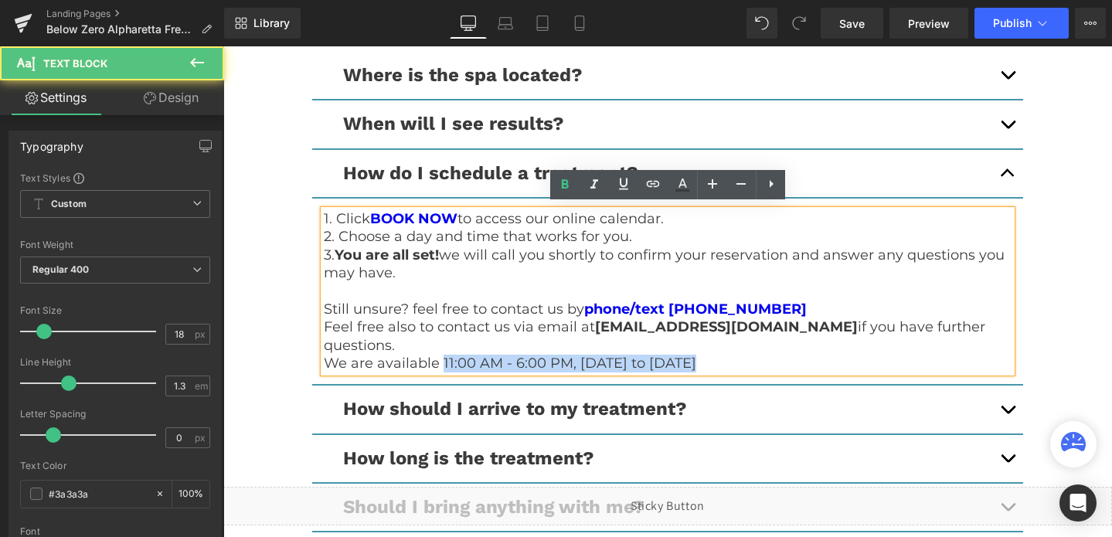
drag, startPoint x: 440, startPoint y: 335, endPoint x: 719, endPoint y: 348, distance: 279.2
click at [719, 355] on p "We are available 11:00 AM - 6:00 PM, [DATE] to [DATE]" at bounding box center [668, 364] width 688 height 18
copy p "11:00 AM - 6:00 PM, [DATE] to [DATE]"
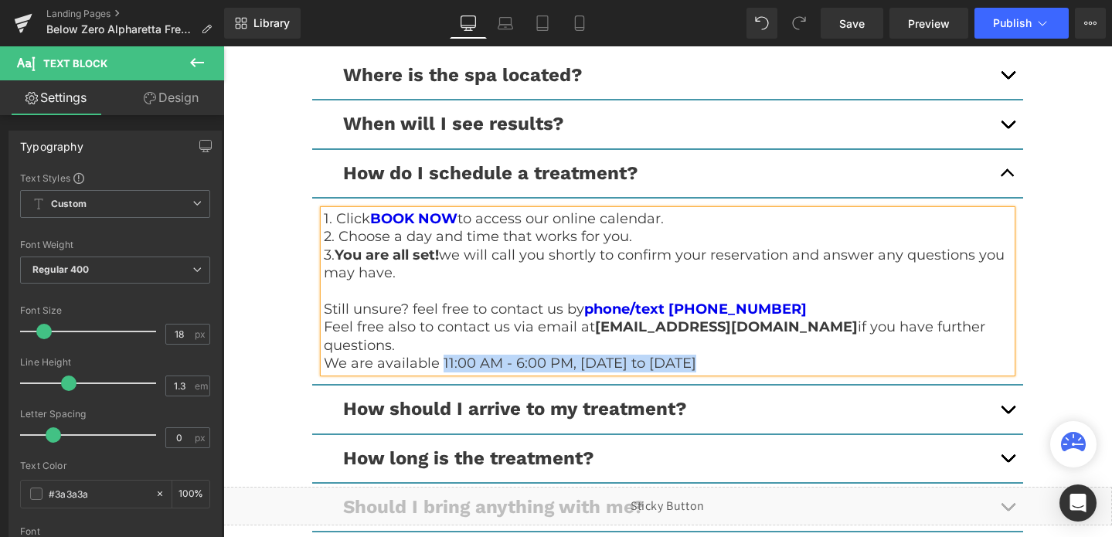
click at [1006, 440] on button "button" at bounding box center [1007, 458] width 31 height 47
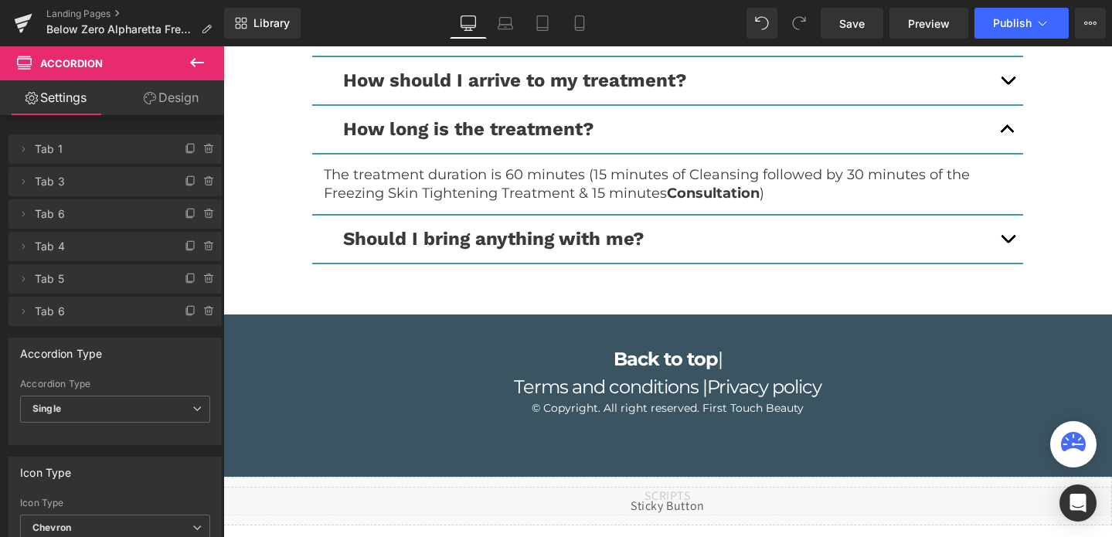
scroll to position [4208, 0]
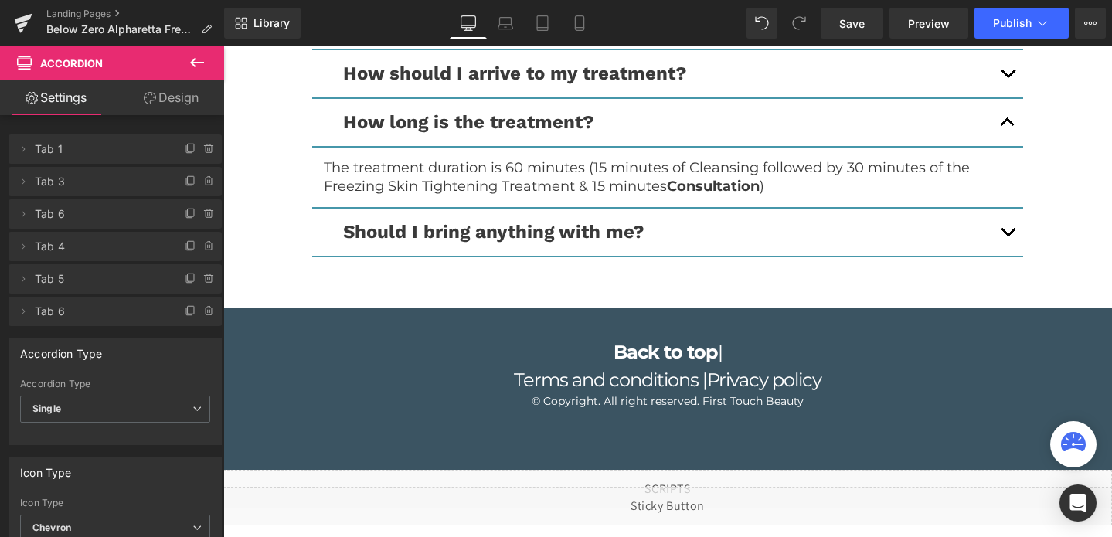
click at [694, 497] on div "Liquid" at bounding box center [667, 506] width 889 height 39
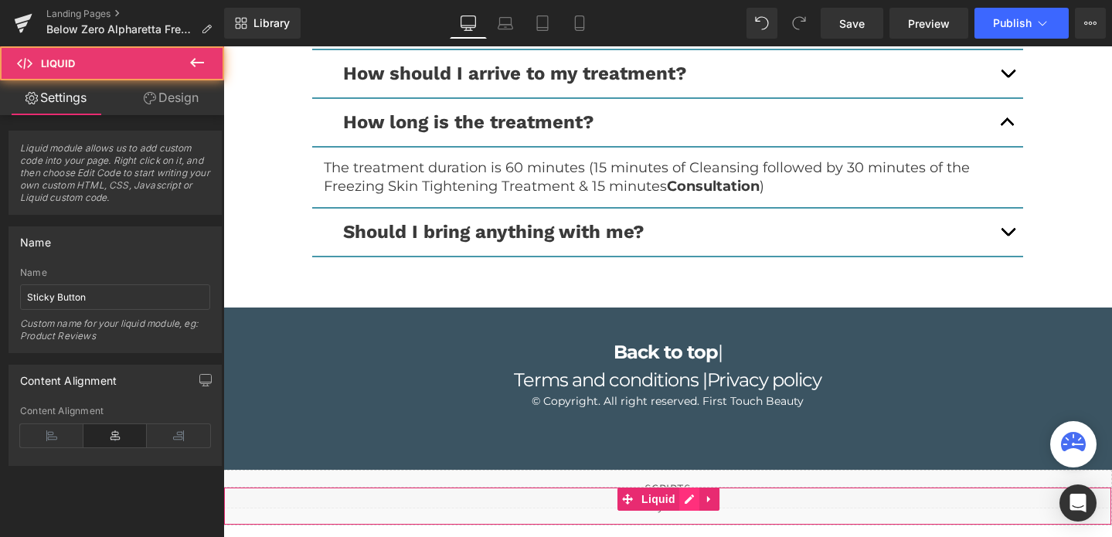
click at [692, 508] on div "Liquid" at bounding box center [667, 506] width 889 height 39
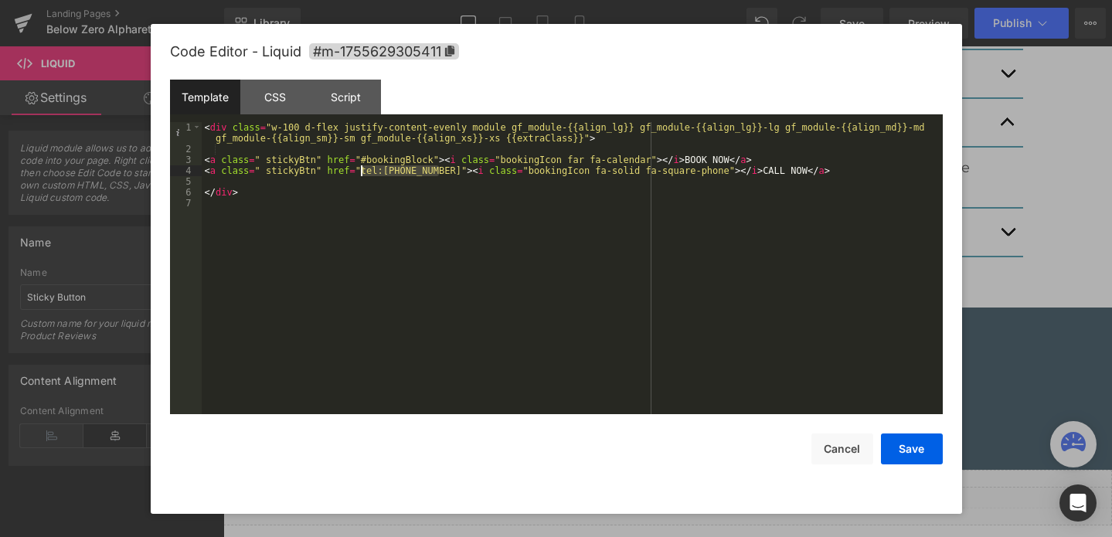
drag, startPoint x: 439, startPoint y: 172, endPoint x: 360, endPoint y: 172, distance: 78.8
click at [360, 172] on div "< div class = "w-100 d-flex justify-content-evenly module gf_module-{{align_lg}…" at bounding box center [572, 284] width 741 height 325
click at [883, 451] on button "Save" at bounding box center [912, 449] width 62 height 31
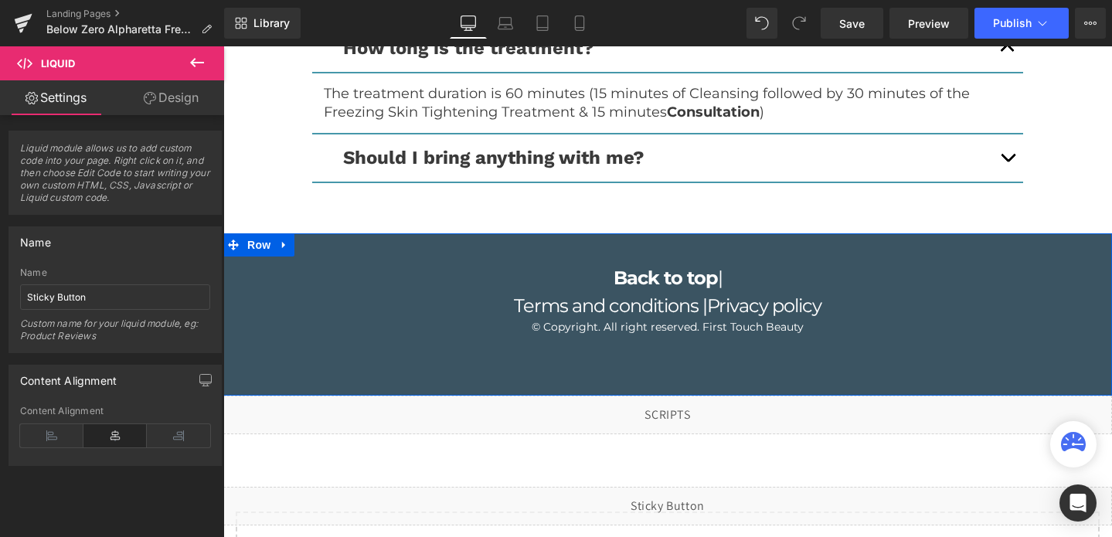
scroll to position [4402, 0]
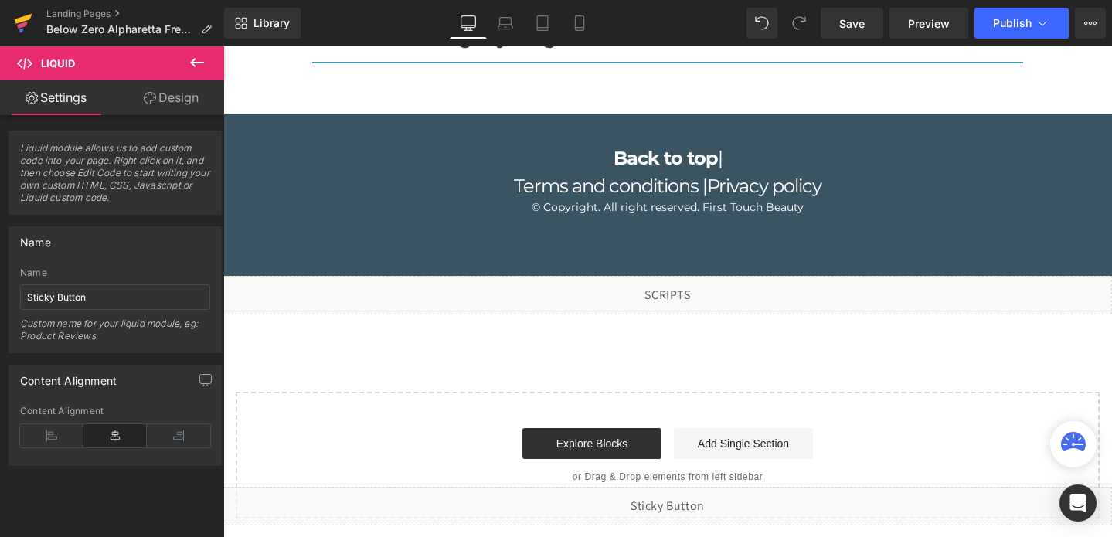
click at [25, 32] on icon at bounding box center [23, 23] width 19 height 39
